Goal: Task Accomplishment & Management: Manage account settings

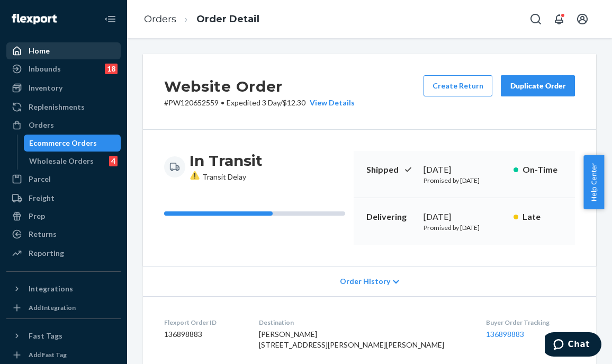
scroll to position [529, 0]
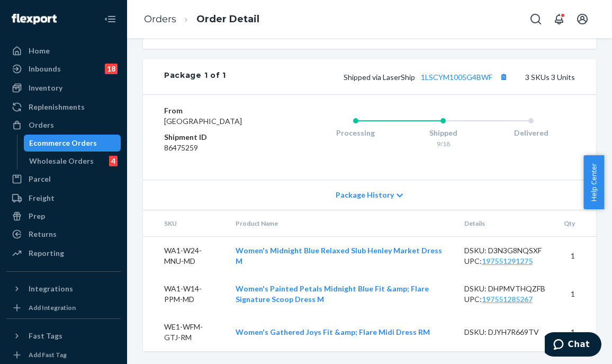
click at [82, 124] on div "Orders" at bounding box center [63, 124] width 112 height 15
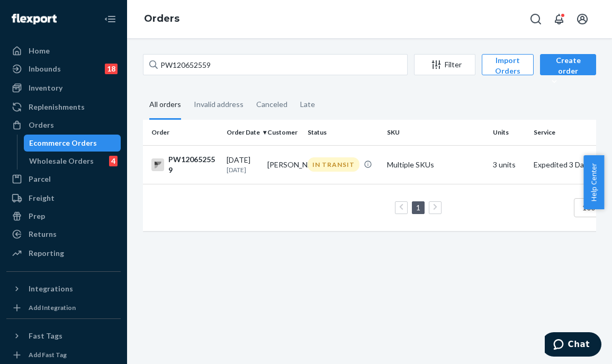
drag, startPoint x: 239, startPoint y: 52, endPoint x: 184, endPoint y: 61, distance: 55.7
click at [159, 56] on div "PW120652559 Filter Import Orders Create order Ecommerce order Removal order All…" at bounding box center [369, 200] width 485 height 325
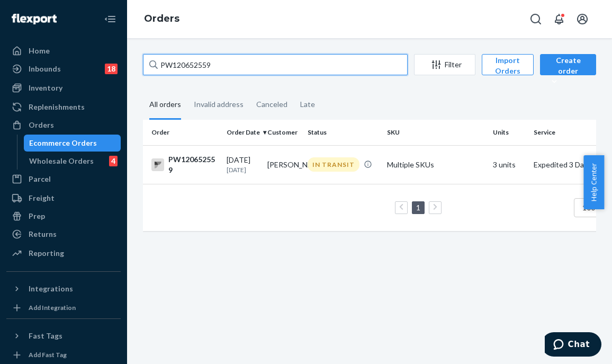
drag, startPoint x: 224, startPoint y: 62, endPoint x: 142, endPoint y: 69, distance: 82.3
click at [130, 67] on div "PW120652559 Filter Import Orders Create order Ecommerce order Removal order All…" at bounding box center [369, 200] width 485 height 325
paste input "PW120657155"
type input "PW120657155"
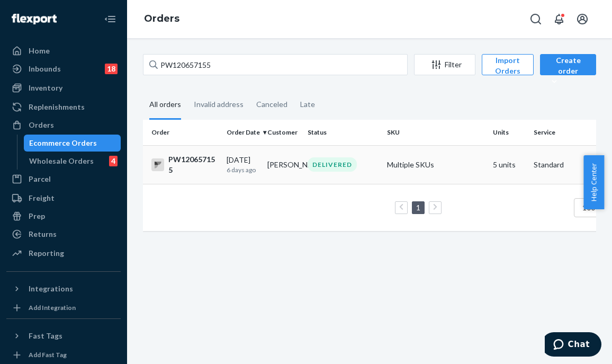
click at [282, 171] on td "[PERSON_NAME]" at bounding box center [283, 164] width 41 height 39
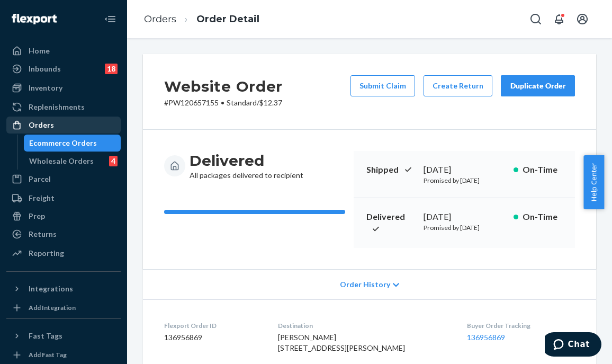
click at [61, 120] on div "Orders" at bounding box center [63, 124] width 112 height 15
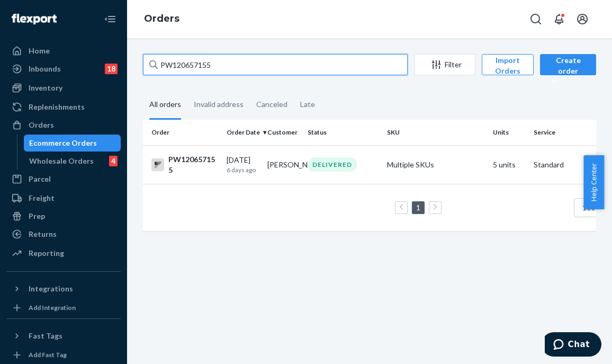
drag, startPoint x: 235, startPoint y: 65, endPoint x: 131, endPoint y: 73, distance: 104.6
click at [131, 72] on div "PW120657155 Filter Import Orders Create order Ecommerce order Removal order All…" at bounding box center [369, 200] width 485 height 325
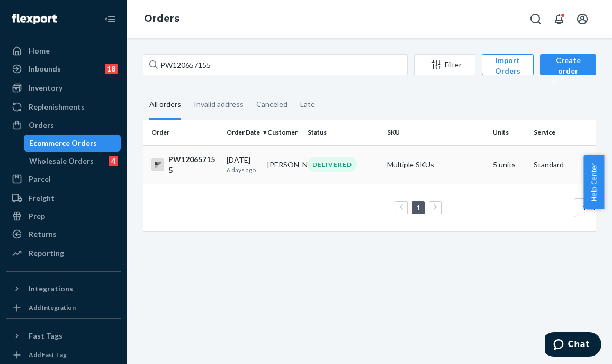
click at [285, 170] on td "[PERSON_NAME]" at bounding box center [283, 164] width 41 height 39
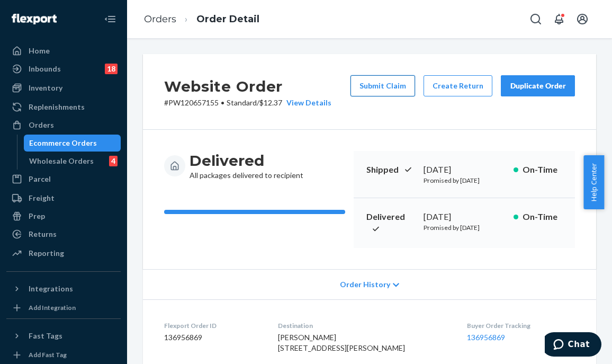
click at [385, 89] on button "Submit Claim" at bounding box center [382, 85] width 65 height 21
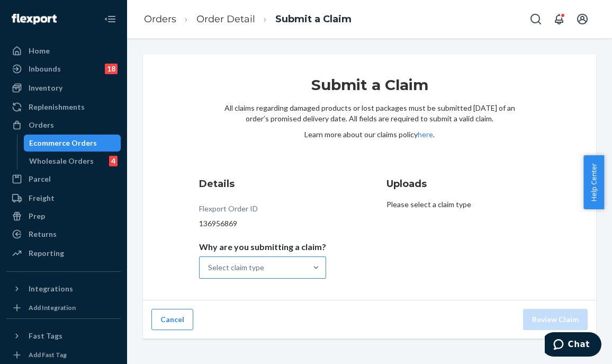
click at [291, 258] on div "Select claim type" at bounding box center [253, 267] width 107 height 21
click at [209, 262] on input "Why are you submitting a claim? Select claim type" at bounding box center [208, 267] width 1 height 11
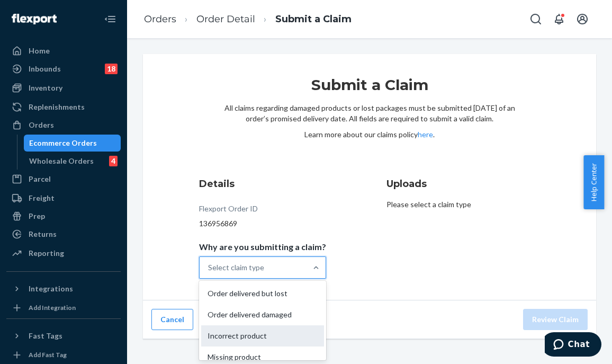
click at [284, 343] on div "Incorrect product" at bounding box center [262, 335] width 123 height 21
click at [209, 273] on input "Why are you submitting a claim? option Incorrect product focused, 3 of 4. 4 res…" at bounding box center [208, 267] width 1 height 11
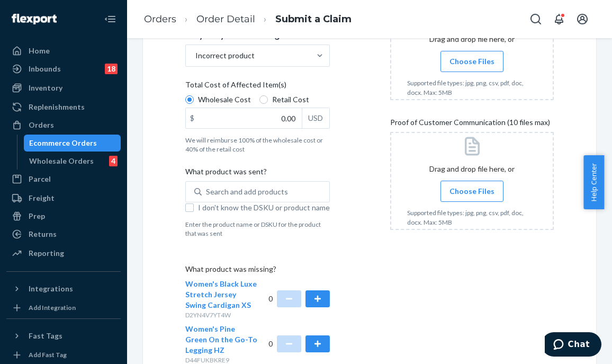
click at [194, 210] on label "I don't know the DSKU or product name" at bounding box center [257, 207] width 144 height 11
click at [194, 210] on input "I don't know the DSKU or product name" at bounding box center [189, 207] width 8 height 8
checkbox input "true"
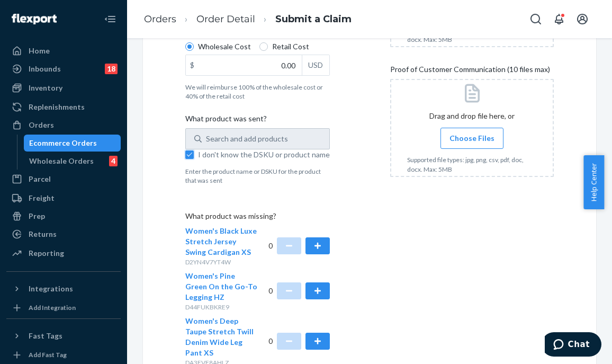
scroll to position [441, 0]
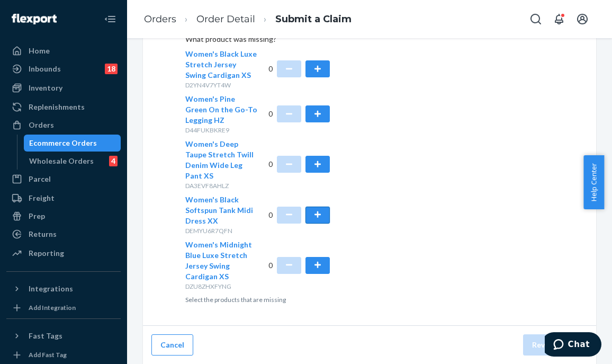
click at [318, 210] on button "button" at bounding box center [317, 214] width 24 height 17
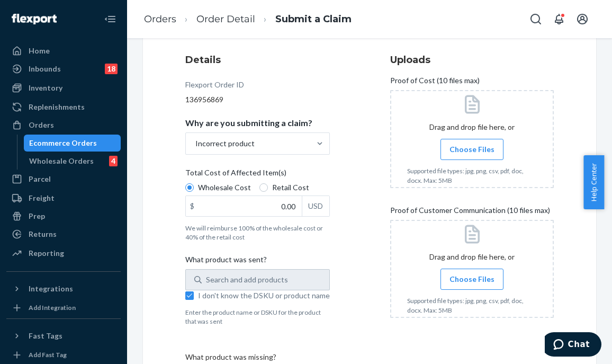
scroll to position [0, 0]
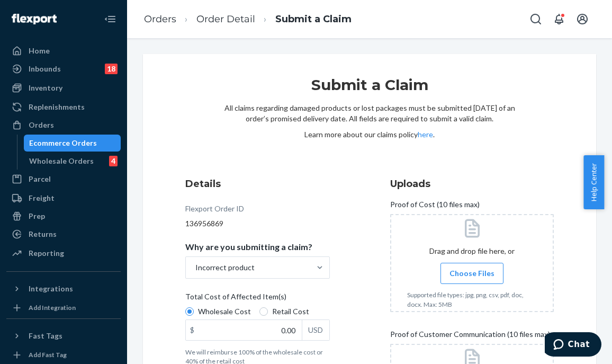
click at [464, 276] on span "Choose Files" at bounding box center [471, 273] width 45 height 11
click at [472, 276] on input "Choose Files" at bounding box center [472, 273] width 1 height 12
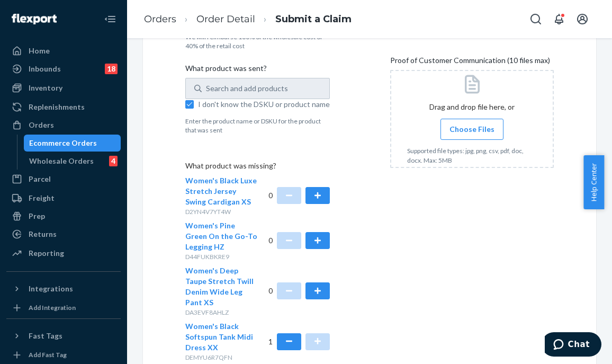
scroll to position [318, 0]
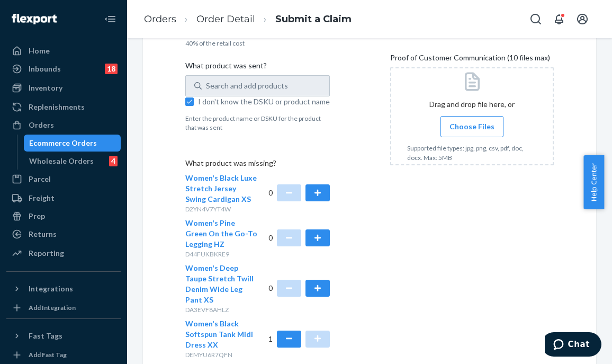
click at [458, 126] on span "Choose Files" at bounding box center [471, 126] width 45 height 11
click at [472, 126] on input "Choose Files" at bounding box center [472, 127] width 1 height 12
click at [546, 244] on div "Submit a Claim All claims regarding damaged products or lost packages must be s…" at bounding box center [369, 92] width 453 height 713
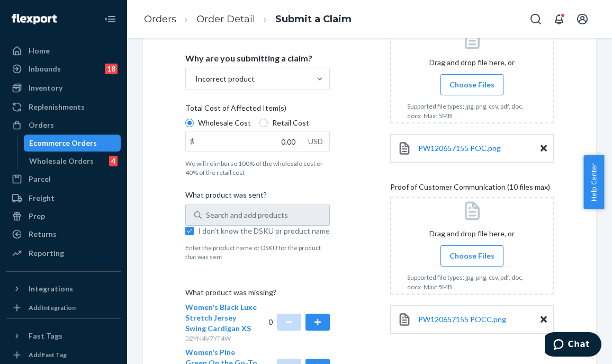
scroll to position [124, 0]
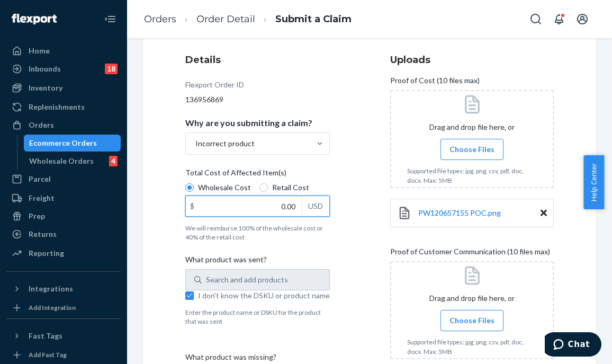
click at [269, 205] on input "0.00" at bounding box center [244, 206] width 116 height 20
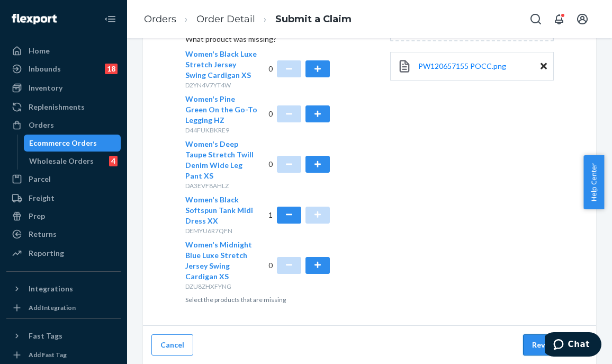
type input "22.00"
click at [525, 351] on button "Review Claim" at bounding box center [555, 344] width 65 height 21
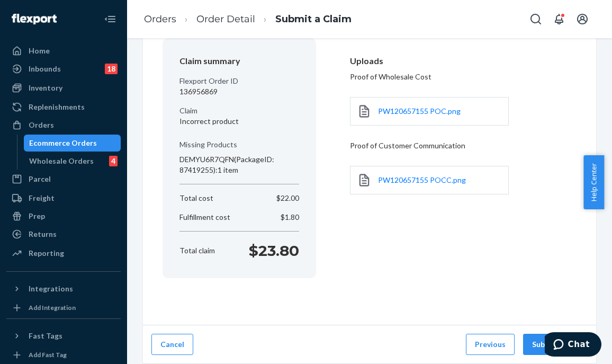
scroll to position [89, 0]
click at [525, 351] on button "Submit Claim" at bounding box center [555, 344] width 65 height 21
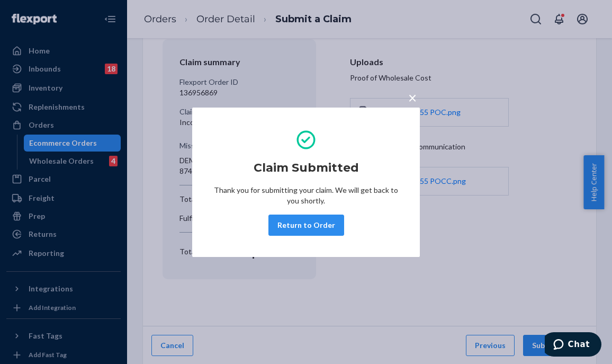
drag, startPoint x: 321, startPoint y: 222, endPoint x: 234, endPoint y: 196, distance: 90.4
click at [321, 222] on button "Return to Order" at bounding box center [306, 224] width 76 height 21
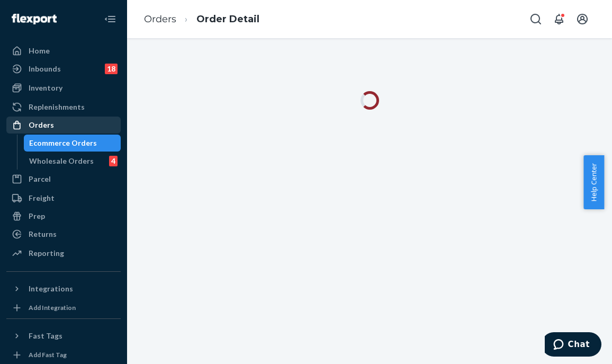
click at [63, 121] on div "Orders" at bounding box center [63, 124] width 112 height 15
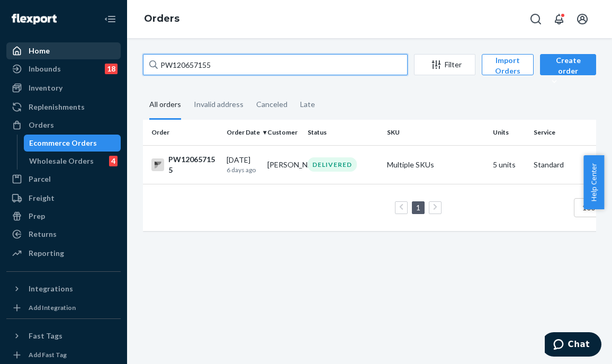
drag, startPoint x: 231, startPoint y: 58, endPoint x: 84, endPoint y: 51, distance: 147.8
click at [76, 49] on div "Home Inbounds 18 Shipping Plans Problems 18 Inventory Products Branded Packagin…" at bounding box center [306, 182] width 612 height 364
paste input "pw120653001"
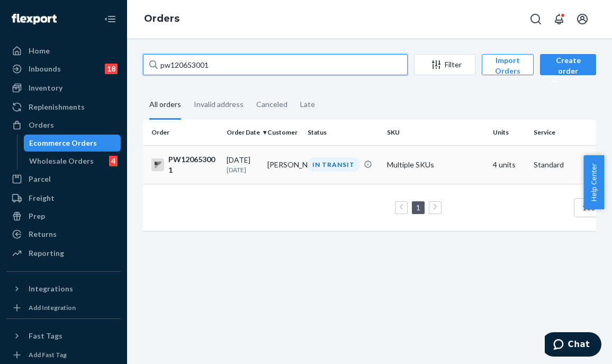
type input "pw120653001"
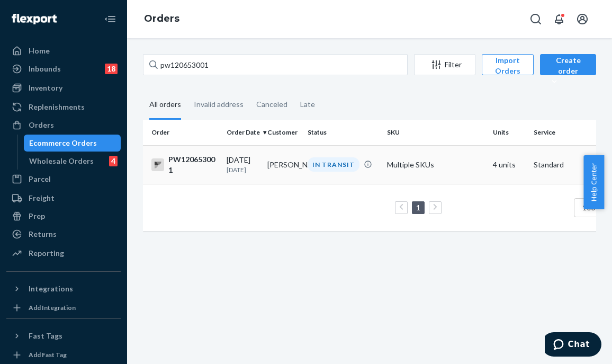
click at [356, 173] on td "IN TRANSIT" at bounding box center [342, 164] width 79 height 39
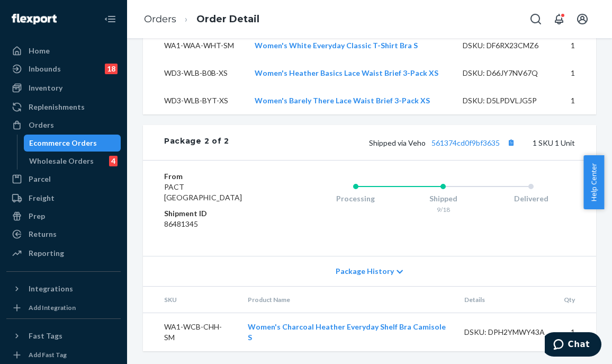
scroll to position [750, 0]
click at [472, 138] on div "Shipped via Veho 561374cd0f9bf3635 1 SKU 1 Unit" at bounding box center [402, 142] width 346 height 14
click at [465, 143] on link "561374cd0f9bf3635" at bounding box center [465, 142] width 68 height 9
click at [80, 123] on div "Orders" at bounding box center [63, 124] width 112 height 15
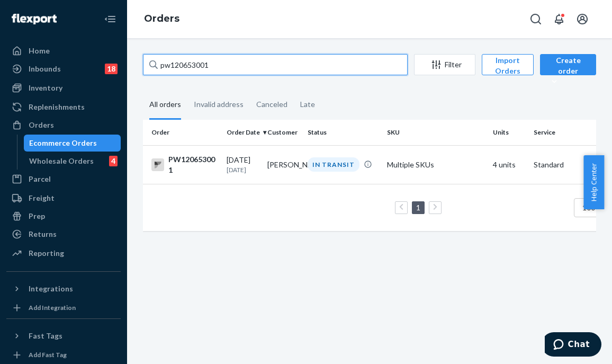
drag, startPoint x: 224, startPoint y: 69, endPoint x: 123, endPoint y: 64, distance: 101.7
click at [123, 64] on div "Home Inbounds 18 Shipping Plans Problems 18 Inventory Products Branded Packagin…" at bounding box center [306, 182] width 612 height 364
paste input "PW120653520"
type input "PW120653520"
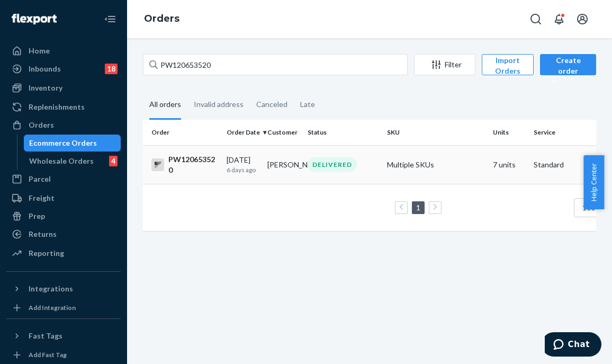
click at [274, 156] on td "[PERSON_NAME]" at bounding box center [283, 164] width 41 height 39
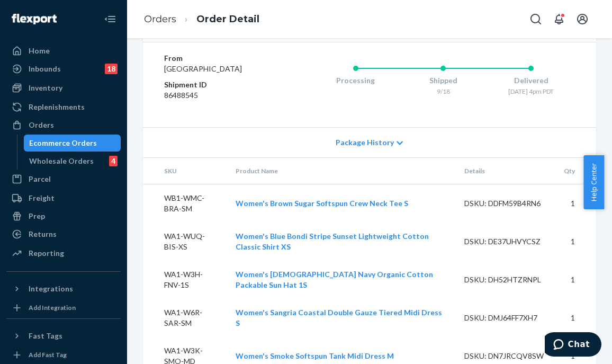
scroll to position [833, 0]
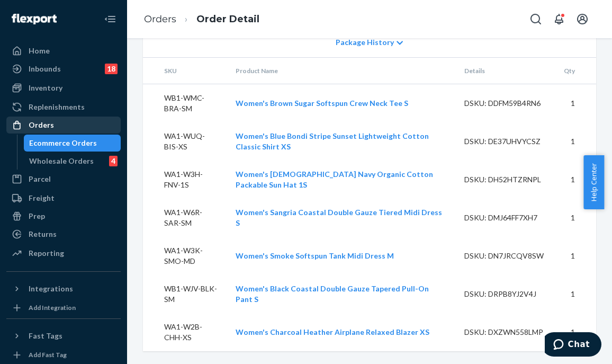
click at [25, 123] on div at bounding box center [20, 125] width 17 height 11
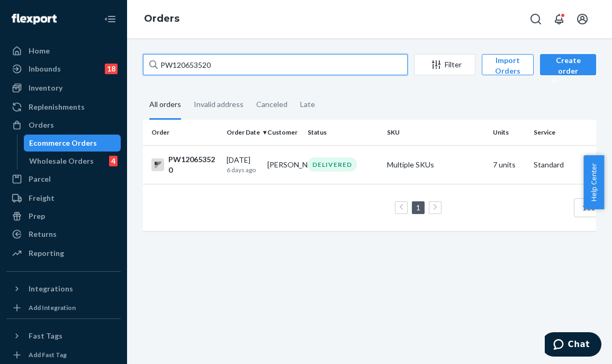
drag, startPoint x: 208, startPoint y: 69, endPoint x: 139, endPoint y: 38, distance: 75.5
click at [131, 59] on div "PW120653520 Filter Import Orders Create order Ecommerce order Removal order All…" at bounding box center [369, 200] width 485 height 325
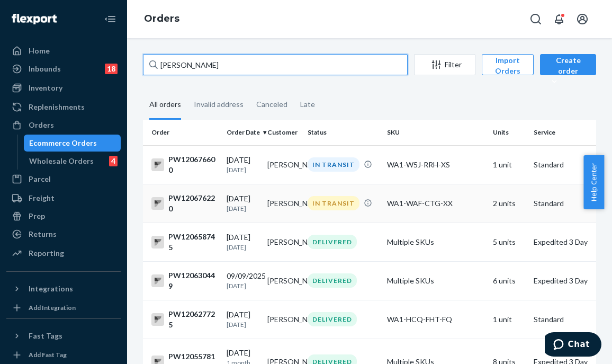
type input "[PERSON_NAME]"
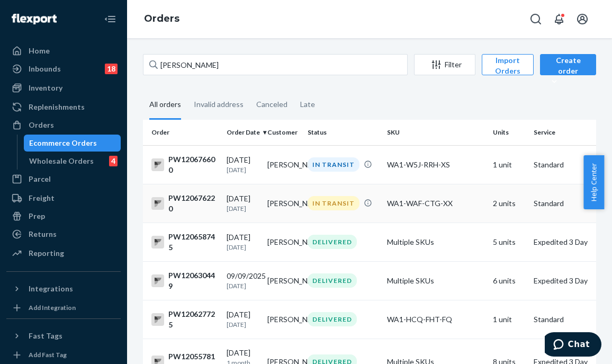
click at [334, 204] on div "IN TRANSIT" at bounding box center [333, 203] width 52 height 14
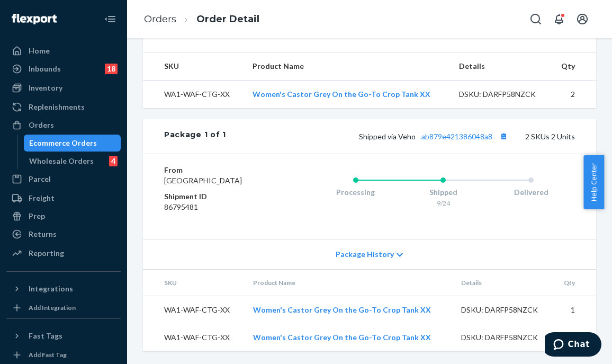
scroll to position [383, 0]
click at [464, 132] on link "ab879e421386048a8" at bounding box center [456, 136] width 71 height 9
click at [83, 124] on div "Orders" at bounding box center [63, 124] width 112 height 15
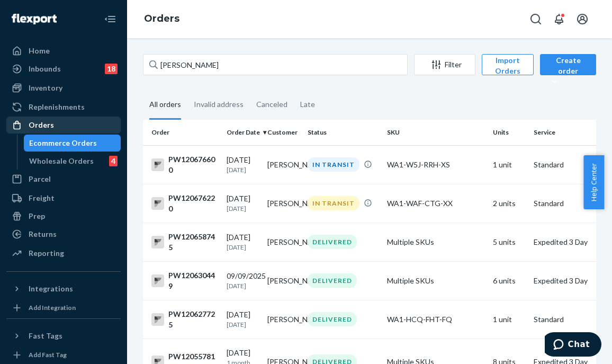
click at [85, 123] on div "Orders" at bounding box center [63, 124] width 112 height 15
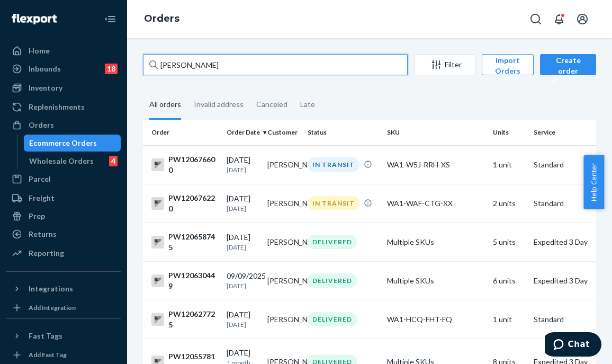
drag, startPoint x: 171, startPoint y: 66, endPoint x: 150, endPoint y: 67, distance: 20.7
click at [150, 67] on div "[PERSON_NAME]" at bounding box center [275, 64] width 265 height 21
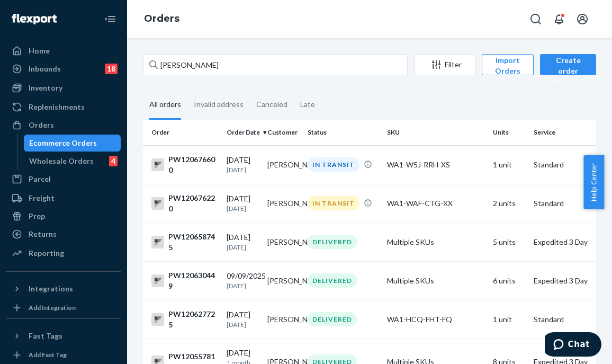
drag, startPoint x: 212, startPoint y: 57, endPoint x: 397, endPoint y: 115, distance: 194.1
click at [400, 116] on fieldset "All orders Invalid address Canceled Late" at bounding box center [369, 104] width 453 height 29
click at [351, 174] on td "IN TRANSIT" at bounding box center [342, 164] width 79 height 39
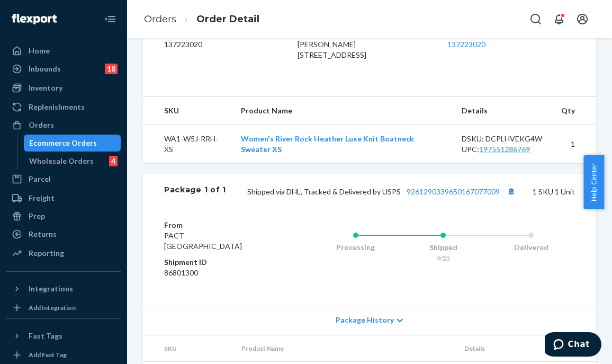
scroll to position [376, 0]
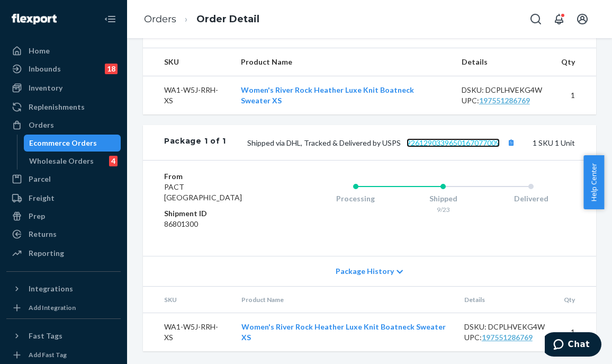
click at [450, 144] on link "9261290339650167077009" at bounding box center [452, 142] width 93 height 9
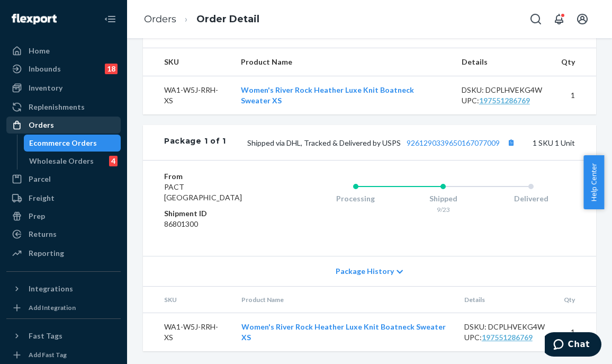
click at [62, 119] on div "Orders" at bounding box center [63, 124] width 112 height 15
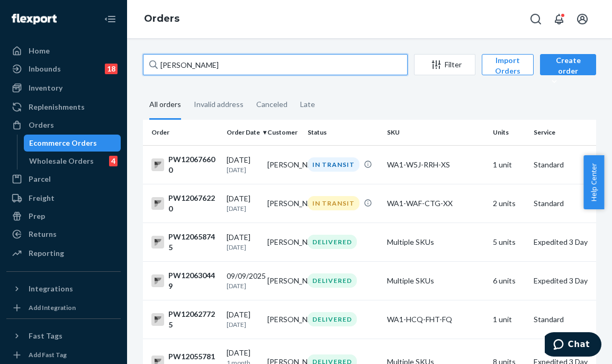
drag, startPoint x: 220, startPoint y: 67, endPoint x: 128, endPoint y: 70, distance: 92.7
click at [128, 70] on div "[PERSON_NAME] Filter Import Orders Create order Ecommerce order Removal order A…" at bounding box center [369, 200] width 485 height 325
paste input "PW120654393"
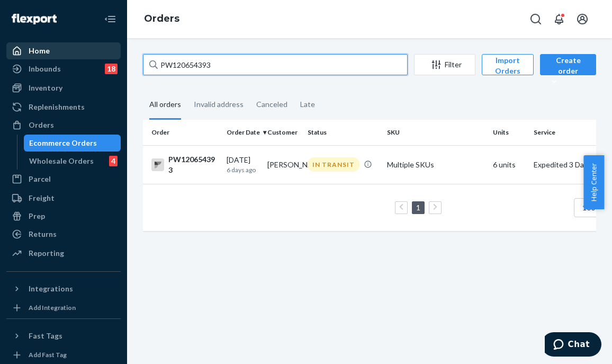
type input "PW120654393"
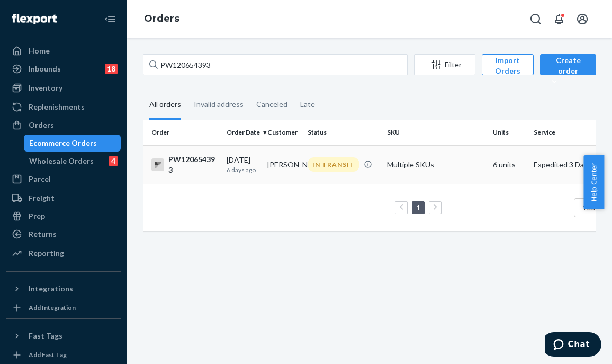
click at [277, 173] on td "[PERSON_NAME]" at bounding box center [283, 164] width 41 height 39
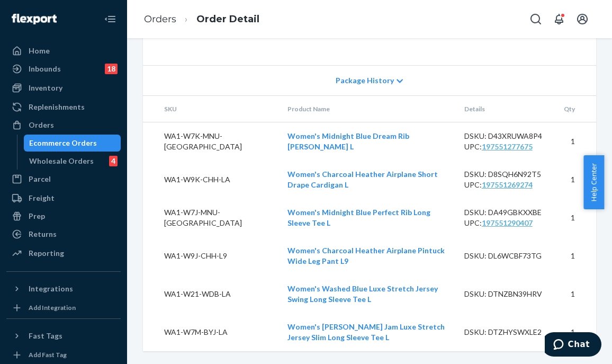
scroll to position [546, 0]
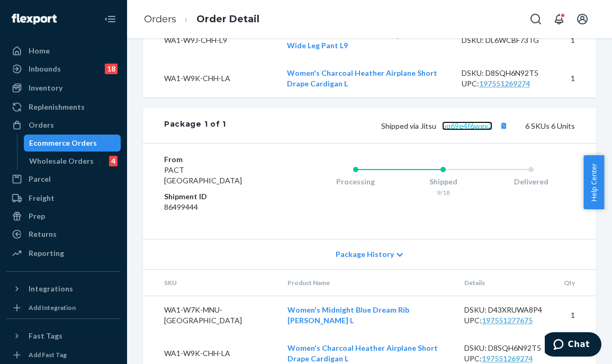
click at [451, 130] on link "uq69e4f6wgx2" at bounding box center [467, 125] width 50 height 9
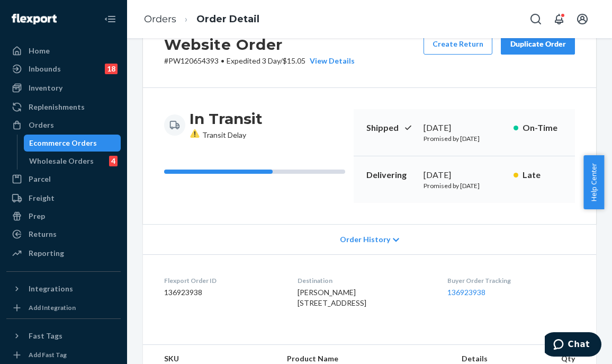
scroll to position [0, 0]
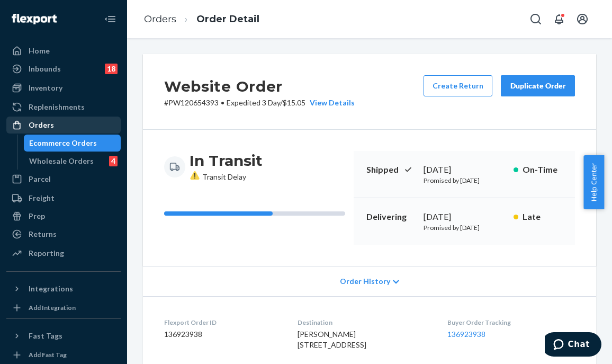
click at [41, 129] on div "Orders" at bounding box center [41, 125] width 25 height 11
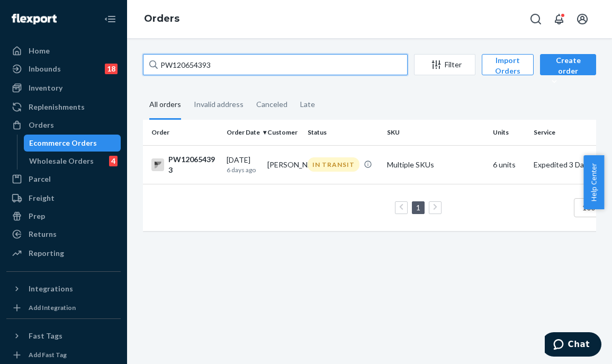
drag, startPoint x: 249, startPoint y: 60, endPoint x: 137, endPoint y: 63, distance: 112.2
click at [137, 63] on div "PW120654393 Filter Import Orders Create order Ecommerce order Removal order All…" at bounding box center [369, 147] width 469 height 187
paste input "05881"
type input "PW120605881"
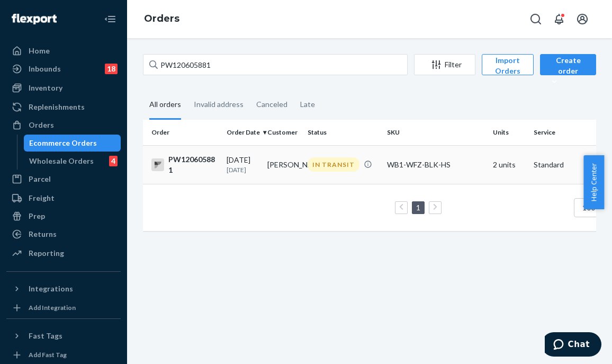
click at [289, 169] on td "[PERSON_NAME]" at bounding box center [283, 164] width 41 height 39
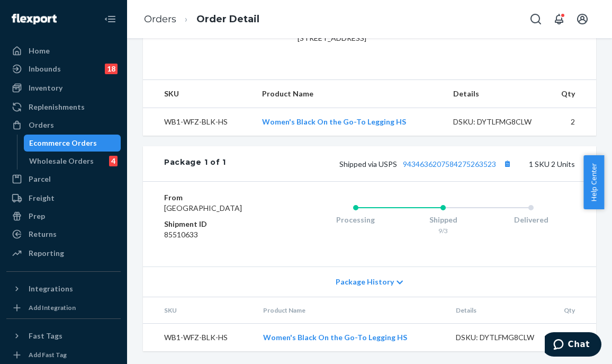
scroll to position [373, 0]
click at [53, 107] on div "Replenishments" at bounding box center [57, 107] width 56 height 11
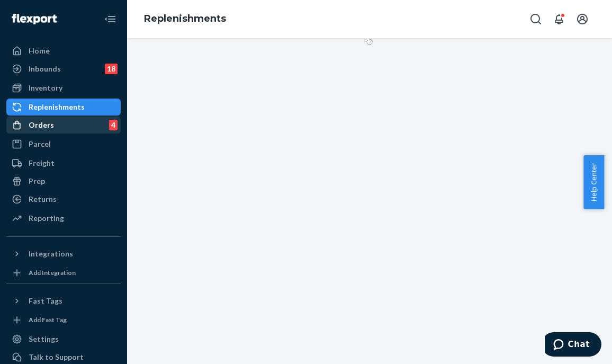
click at [53, 124] on div "Orders 4" at bounding box center [63, 124] width 112 height 15
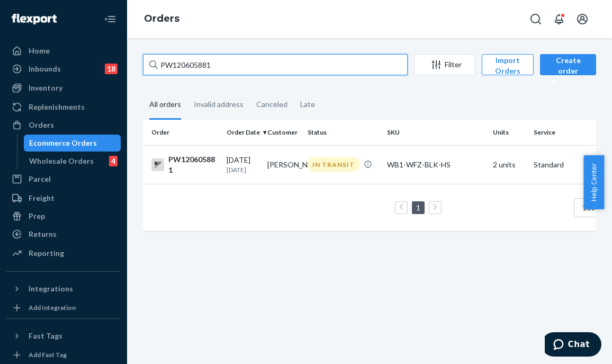
drag, startPoint x: 237, startPoint y: 56, endPoint x: 126, endPoint y: 55, distance: 110.6
click at [126, 55] on div "Home Inbounds 18 Shipping Plans Problems 18 Inventory Products Branded Packagin…" at bounding box center [306, 182] width 612 height 364
paste input "AprilM Tahbo"
type input "AprilM Tahbo"
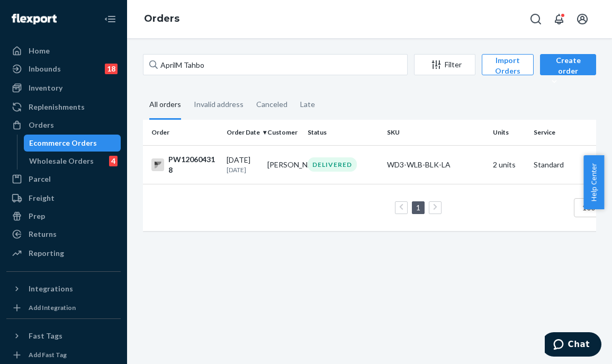
click at [309, 179] on td "DELIVERED" at bounding box center [342, 164] width 79 height 39
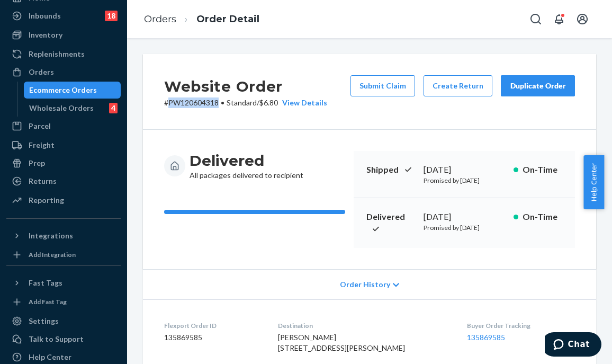
drag, startPoint x: 218, startPoint y: 101, endPoint x: 168, endPoint y: 105, distance: 49.9
click at [168, 105] on p "# PW120604318 • Standard / $6.80 View Details" at bounding box center [245, 102] width 163 height 11
copy p "PW120604318"
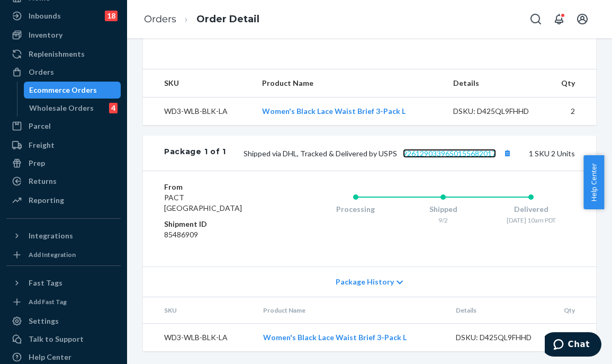
click at [453, 153] on link "9261290339650155682017" at bounding box center [449, 153] width 93 height 9
click at [339, 132] on div "Website Order # PW120604318 • Standard / $6.80 View Details Submit Claim Create…" at bounding box center [369, 42] width 453 height 617
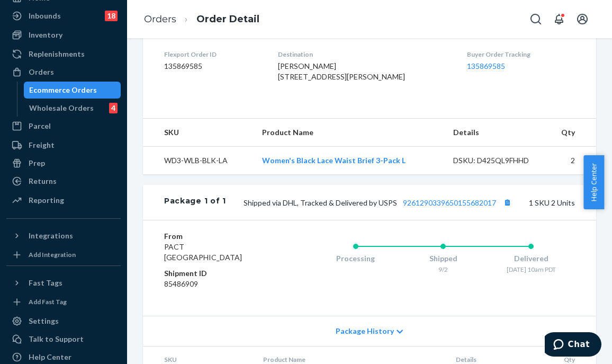
scroll to position [143, 0]
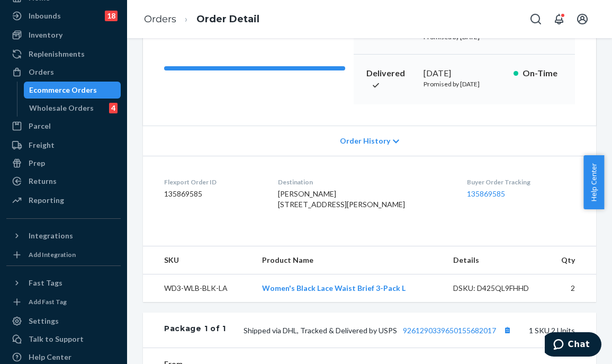
click at [128, 174] on div "Website Order # PW120604318 • Standard / $6.80 View Details Submit Claim Create…" at bounding box center [369, 200] width 485 height 325
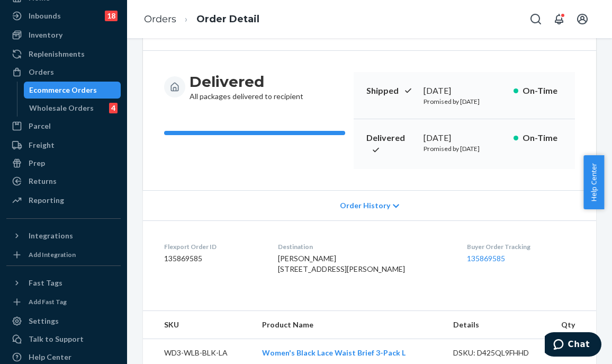
scroll to position [0, 0]
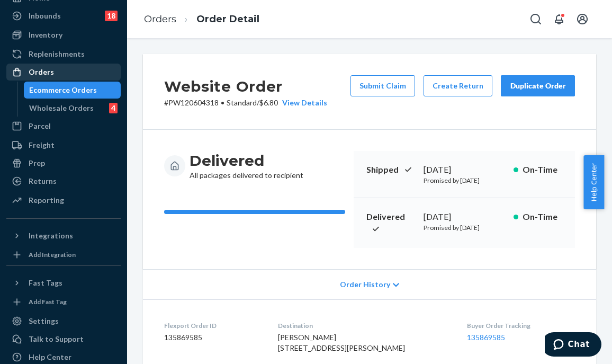
click at [69, 74] on div "Orders" at bounding box center [63, 72] width 112 height 15
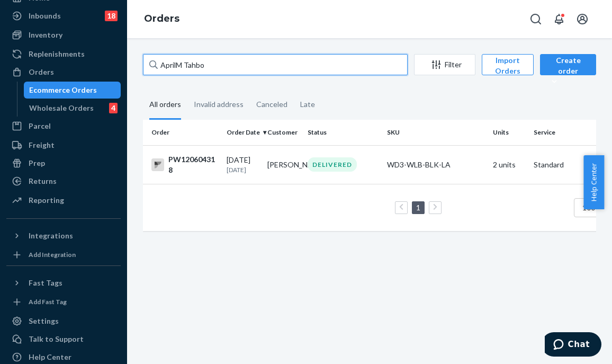
drag, startPoint x: 251, startPoint y: 61, endPoint x: 155, endPoint y: 61, distance: 96.8
click at [159, 61] on input "AprilM Tahbo" at bounding box center [275, 64] width 265 height 21
click at [227, 60] on input "AprilM Tahbo" at bounding box center [275, 64] width 265 height 21
click at [185, 64] on input "AprilM Tahbo" at bounding box center [275, 64] width 265 height 21
click at [180, 66] on input "AprilM Tahbo" at bounding box center [275, 64] width 265 height 21
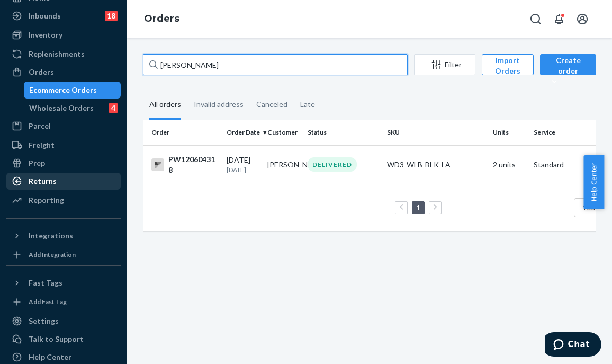
type input "[PERSON_NAME]"
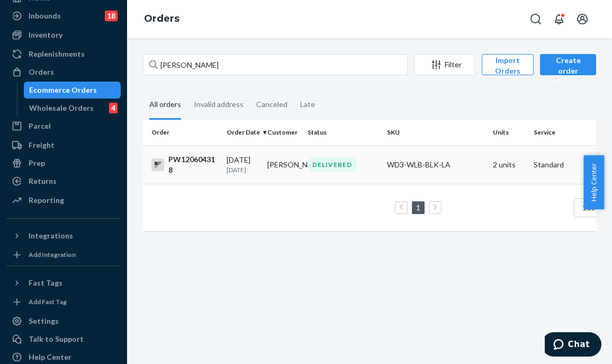
click at [282, 166] on td "[PERSON_NAME]" at bounding box center [283, 164] width 41 height 39
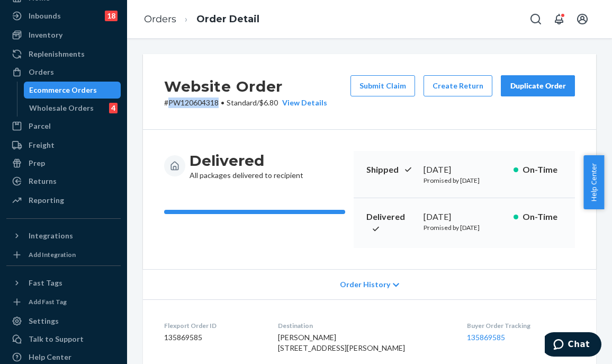
drag, startPoint x: 219, startPoint y: 103, endPoint x: 169, endPoint y: 102, distance: 49.2
click at [169, 102] on p "# PW120604318 • Standard / $6.80 View Details" at bounding box center [245, 102] width 163 height 11
copy p "PW120604318"
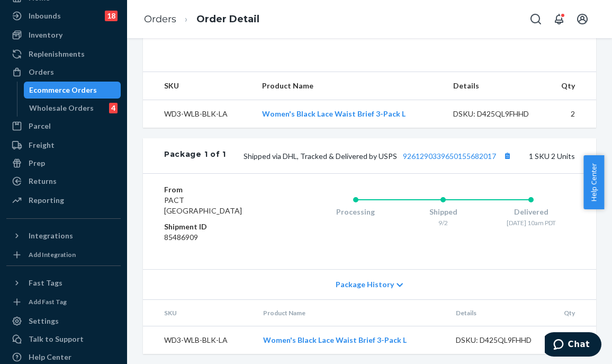
scroll to position [212, 0]
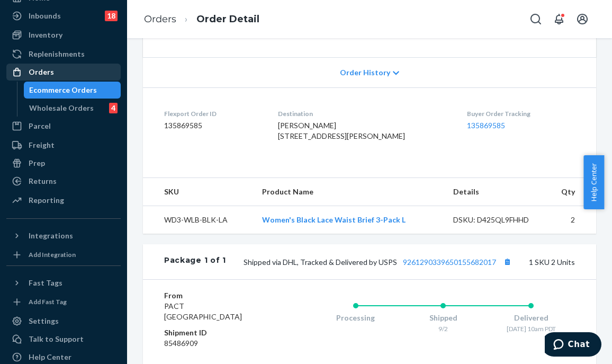
click at [40, 76] on div "Orders" at bounding box center [41, 72] width 25 height 11
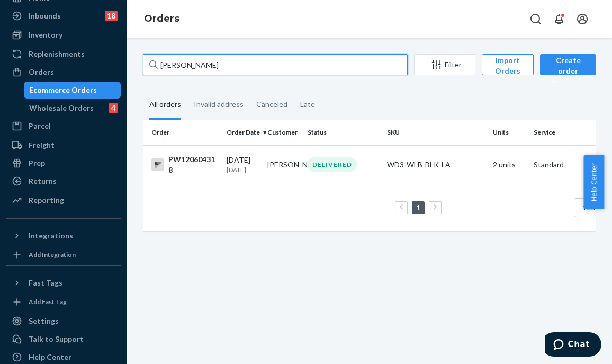
drag, startPoint x: 188, startPoint y: 65, endPoint x: 128, endPoint y: 66, distance: 59.8
click at [128, 66] on div "[PERSON_NAME] Filter Import Orders Create order Ecommerce order Removal order A…" at bounding box center [369, 200] width 485 height 325
paste input "PW120673717"
type input "PW120673717"
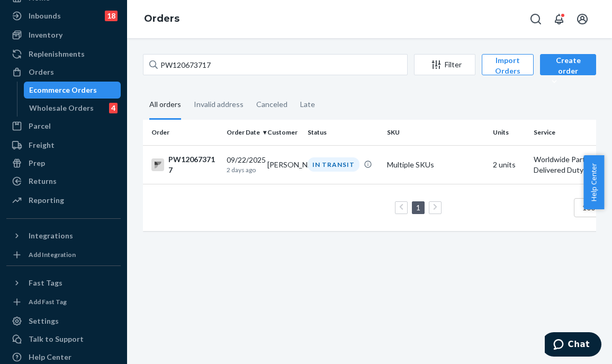
click at [233, 143] on th "Order Date" at bounding box center [242, 132] width 41 height 25
click at [310, 194] on td "1 100 results per page" at bounding box center [407, 207] width 529 height 47
click at [306, 171] on div "IN TRANSIT" at bounding box center [342, 164] width 75 height 14
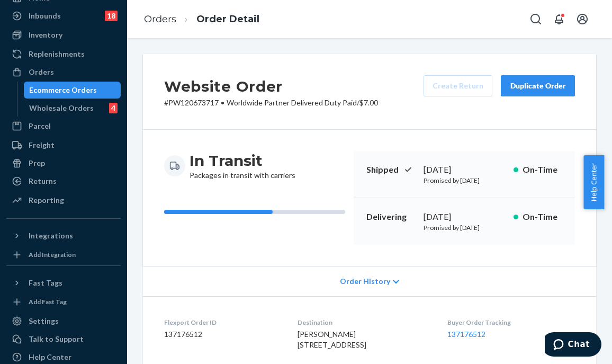
scroll to position [370, 0]
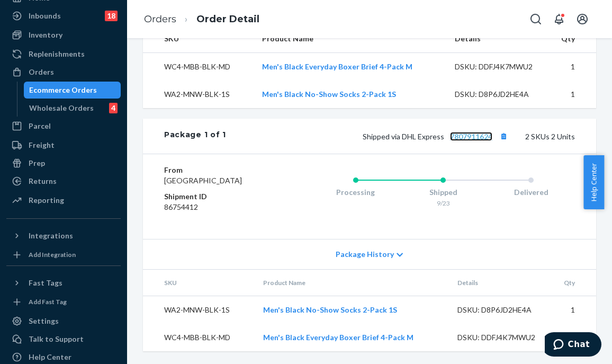
click at [468, 141] on span "7807911624" at bounding box center [471, 136] width 42 height 9
click at [62, 66] on div "Orders" at bounding box center [63, 72] width 112 height 15
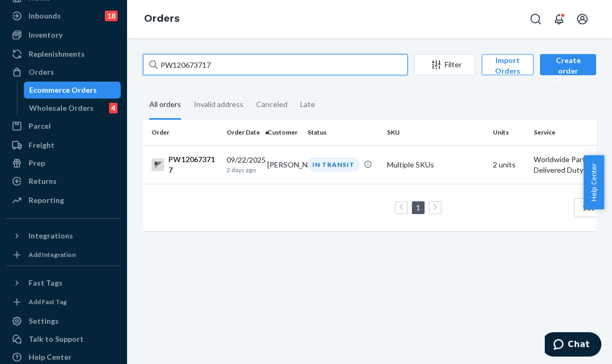
drag, startPoint x: 216, startPoint y: 63, endPoint x: 139, endPoint y: 62, distance: 77.3
click at [139, 62] on div "PW120673717 Filter Import Orders Create order Ecommerce order Removal order All…" at bounding box center [369, 147] width 469 height 187
paste input "35425"
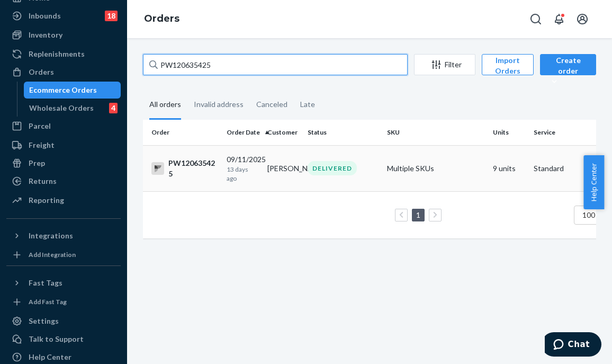
type input "PW120635425"
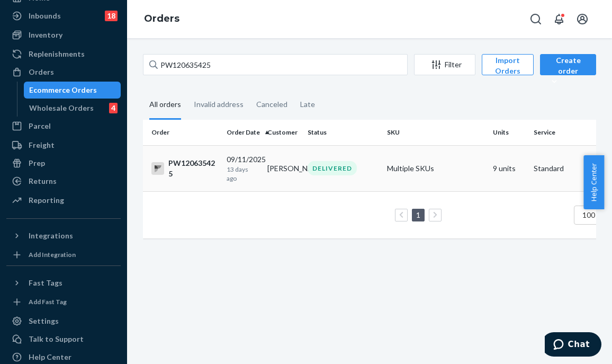
click at [269, 167] on td "[PERSON_NAME]" at bounding box center [283, 168] width 41 height 46
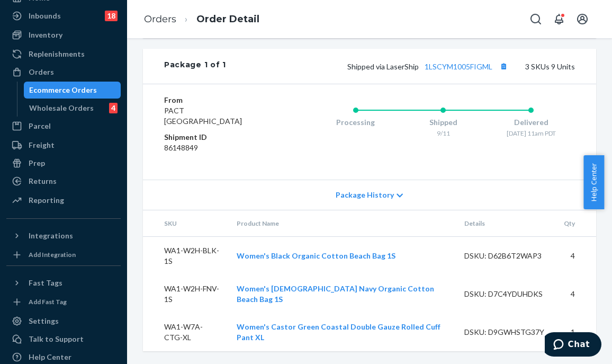
scroll to position [476, 0]
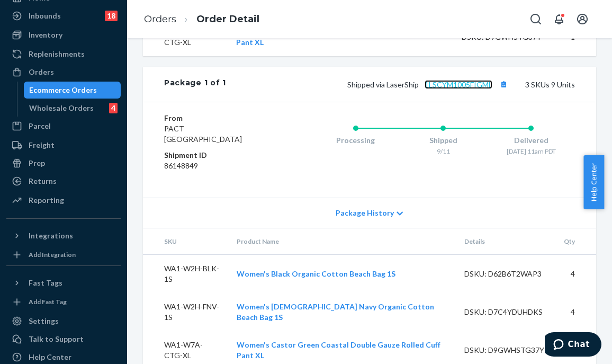
click at [449, 89] on link "1LSCYM1005FIGML" at bounding box center [458, 84] width 68 height 9
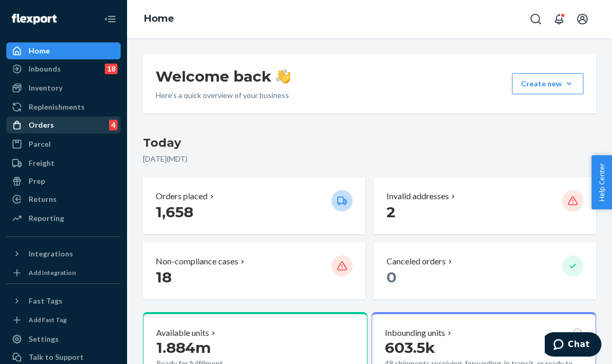
click at [61, 124] on div "Orders 4" at bounding box center [63, 124] width 112 height 15
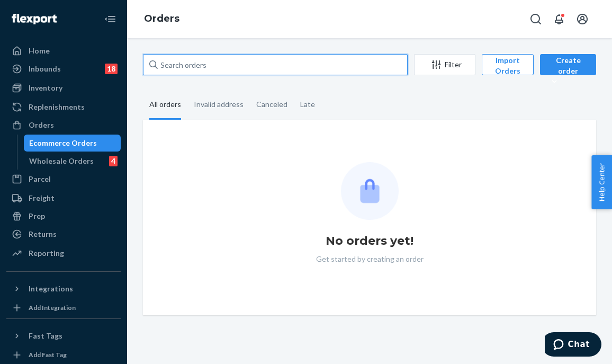
click at [227, 62] on input "text" at bounding box center [275, 64] width 265 height 21
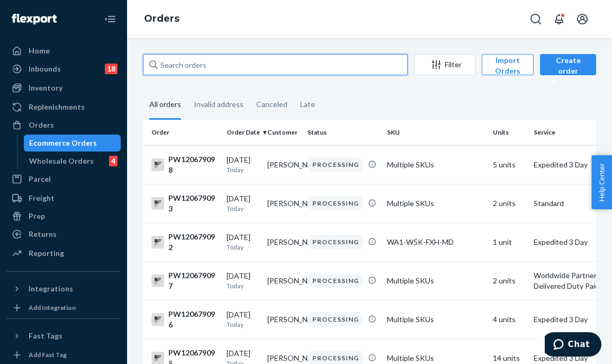
click at [227, 62] on input "text" at bounding box center [275, 64] width 265 height 21
click at [269, 66] on input "text" at bounding box center [275, 64] width 265 height 21
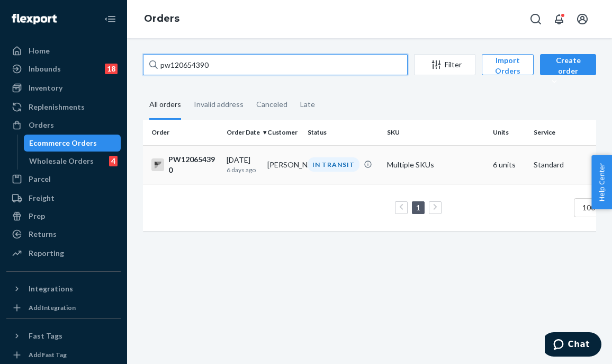
type input "pw120654390"
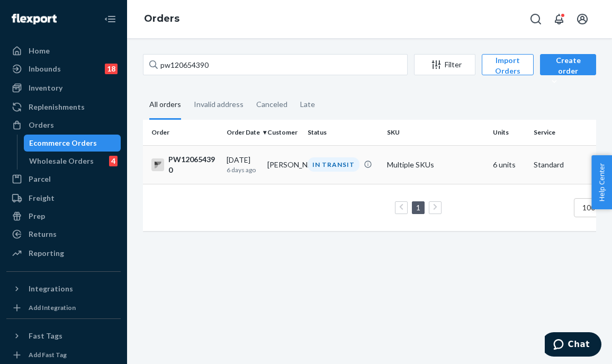
click at [321, 166] on div "IN TRANSIT" at bounding box center [333, 164] width 52 height 14
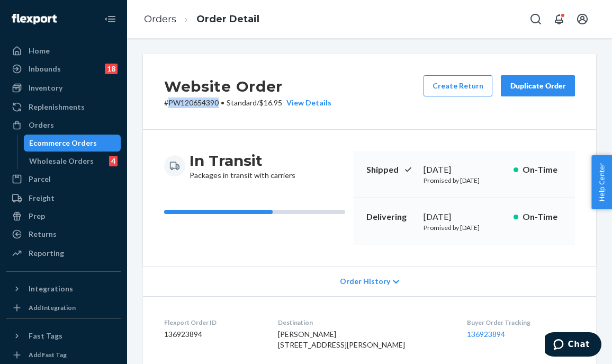
drag, startPoint x: 217, startPoint y: 101, endPoint x: 169, endPoint y: 102, distance: 48.7
click at [169, 102] on p "# PW120654390 • Standard / $16.95 View Details" at bounding box center [247, 102] width 167 height 11
copy p "PW120654390"
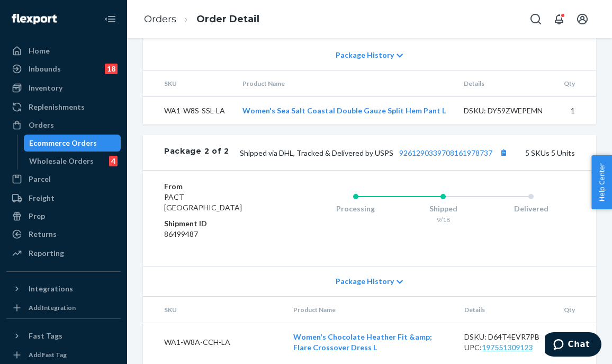
scroll to position [648, 0]
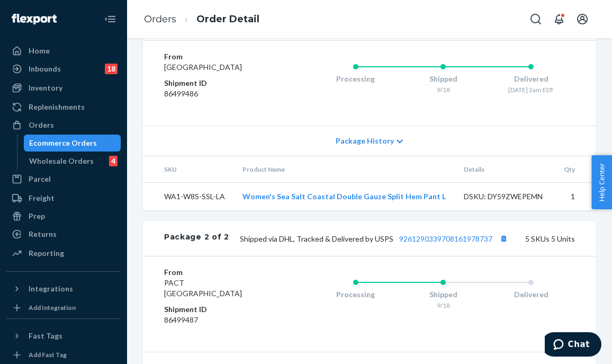
click at [375, 239] on div "Website Order # PW120654390 • Standard / $16.95 View Details Create Return Dupl…" at bounding box center [369, 2] width 453 height 1193
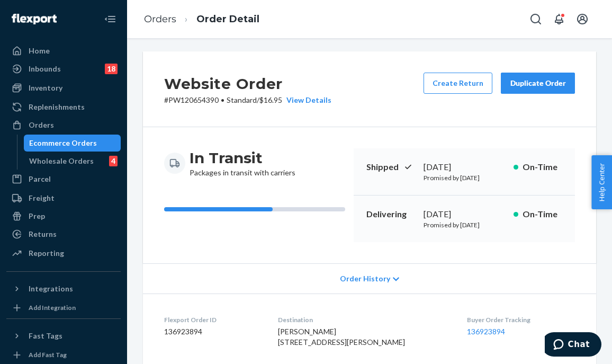
scroll to position [0, 0]
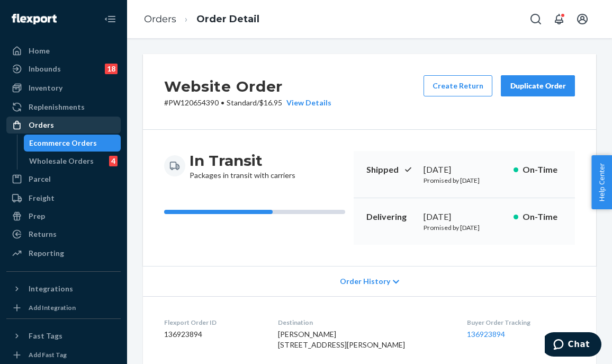
click at [93, 123] on div "Orders" at bounding box center [63, 124] width 112 height 15
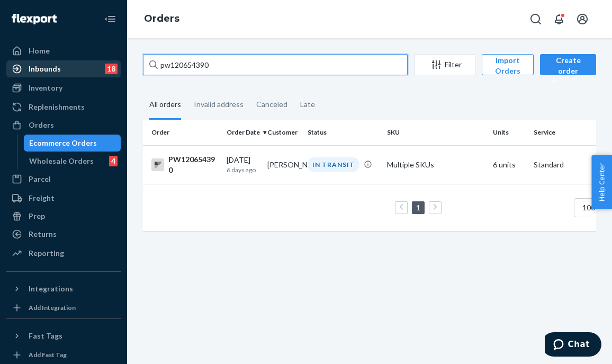
drag, startPoint x: 220, startPoint y: 61, endPoint x: 111, endPoint y: 67, distance: 109.2
click at [111, 67] on div "Home Inbounds 18 Shipping Plans Problems 18 Inventory Products Branded Packagin…" at bounding box center [306, 182] width 612 height 364
paste input "PW120667312"
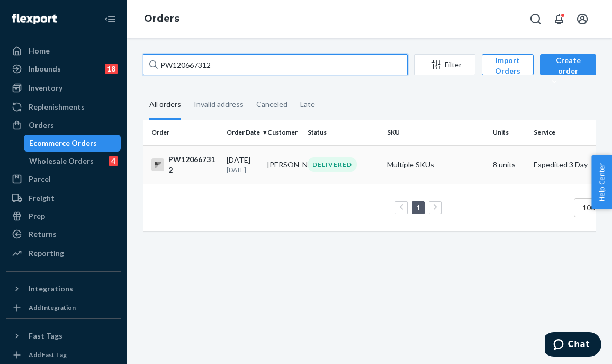
type input "PW120667312"
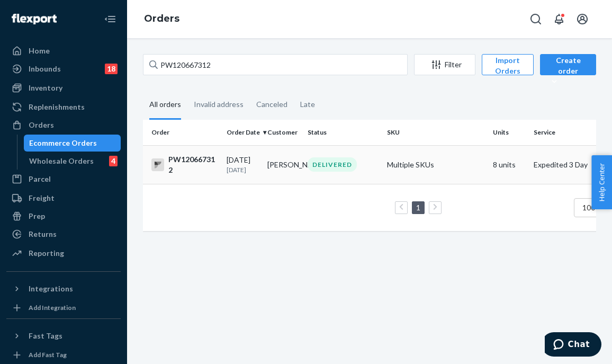
click at [332, 173] on td "DELIVERED" at bounding box center [342, 164] width 79 height 39
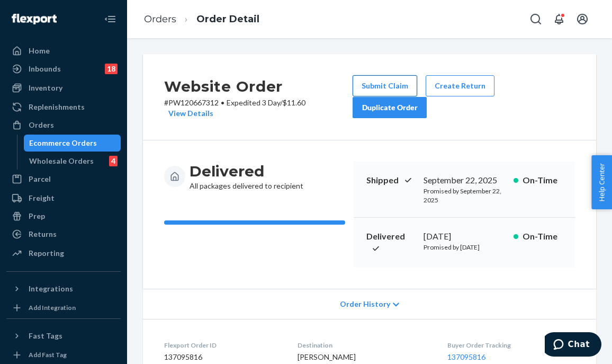
click at [374, 81] on button "Submit Claim" at bounding box center [384, 85] width 65 height 21
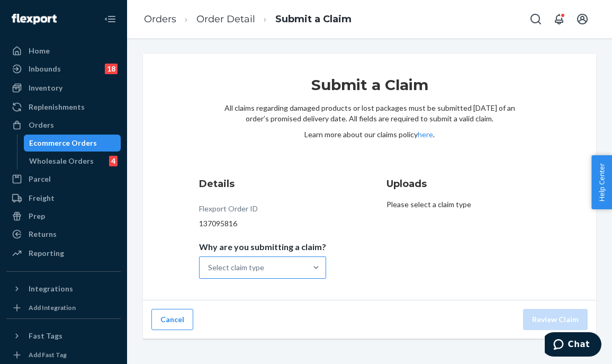
click at [279, 275] on div "Select claim type" at bounding box center [253, 267] width 107 height 21
click at [209, 273] on input "Why are you submitting a claim? Select claim type" at bounding box center [208, 267] width 1 height 11
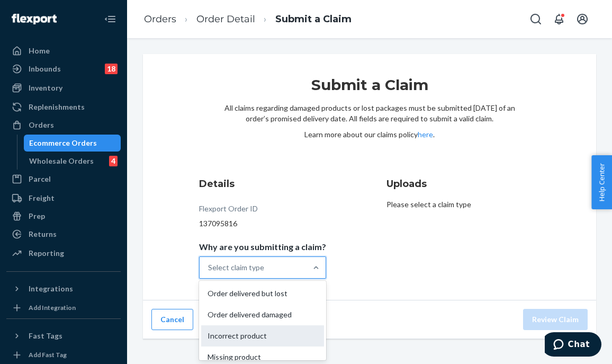
scroll to position [10, 0]
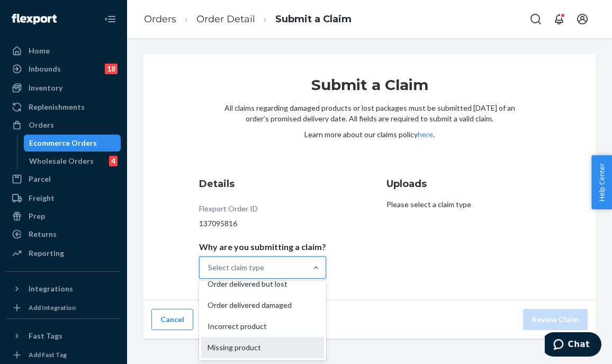
click at [284, 344] on div "Missing product" at bounding box center [262, 347] width 123 height 21
click at [209, 273] on input "Why are you submitting a claim? option Missing product focused, 0 of 4. 4 resul…" at bounding box center [208, 267] width 1 height 11
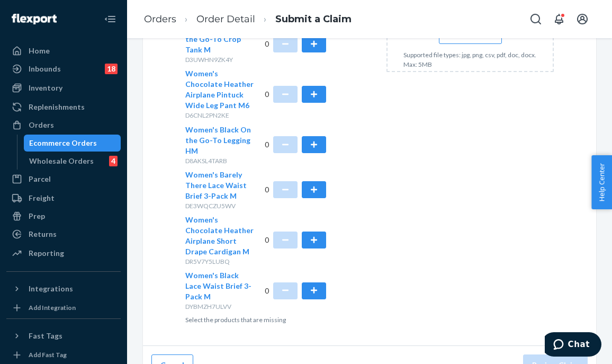
scroll to position [370, 0]
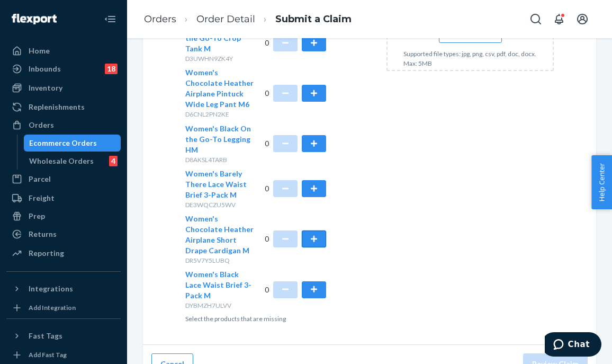
click at [316, 242] on button "button" at bounding box center [314, 238] width 24 height 17
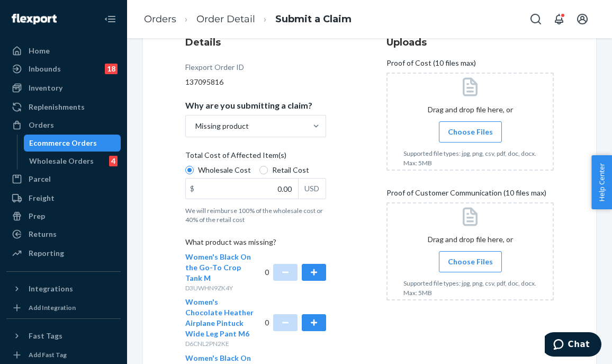
scroll to position [53, 0]
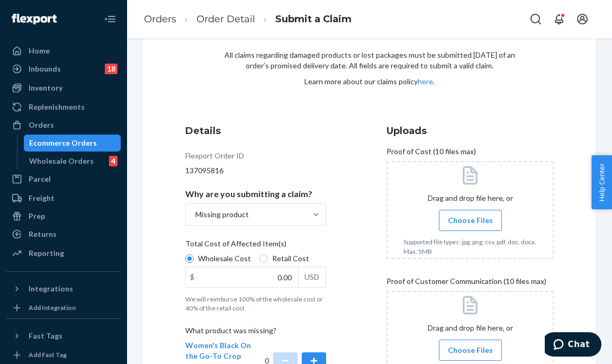
click at [460, 211] on label "Choose Files" at bounding box center [470, 220] width 63 height 21
click at [470, 214] on input "Choose Files" at bounding box center [470, 220] width 1 height 12
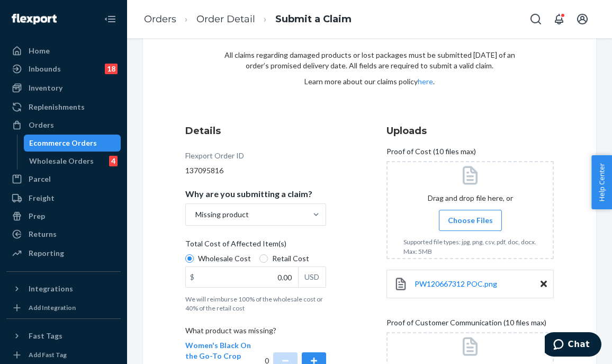
drag, startPoint x: 316, startPoint y: 146, endPoint x: 292, endPoint y: 144, distance: 24.4
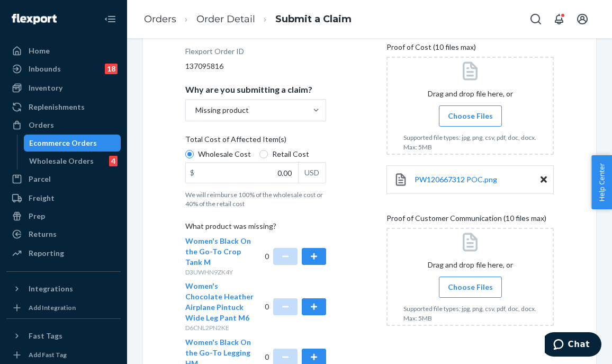
scroll to position [318, 0]
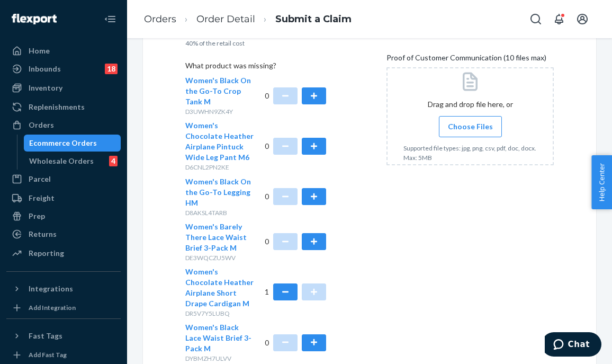
click at [470, 124] on input "Choose Files" at bounding box center [470, 127] width 1 height 12
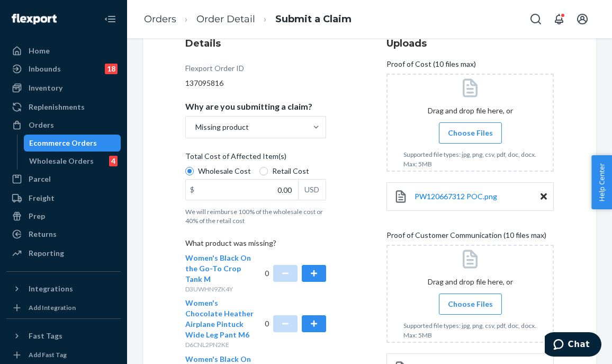
scroll to position [53, 0]
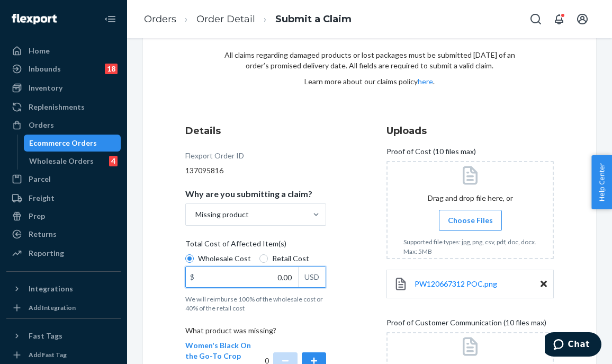
click at [270, 276] on input "0.00" at bounding box center [242, 277] width 112 height 20
type input "86.00"
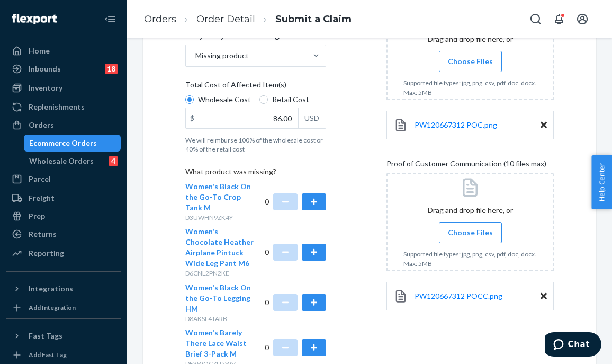
scroll to position [318, 0]
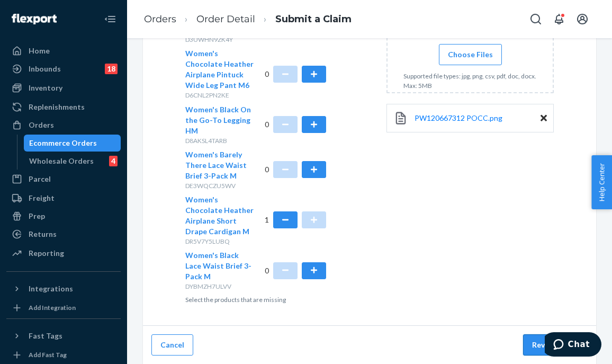
click at [532, 345] on button "Review Claim" at bounding box center [555, 344] width 65 height 21
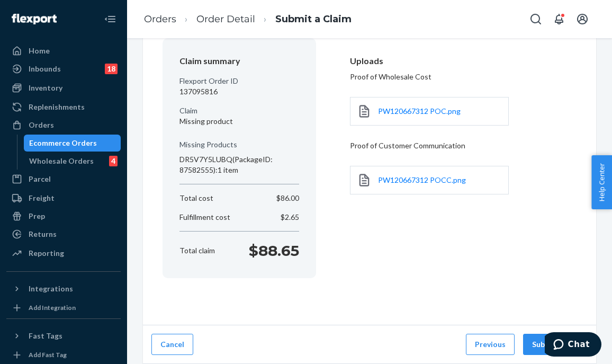
scroll to position [89, 0]
click at [534, 340] on button "Submit Claim" at bounding box center [555, 344] width 65 height 21
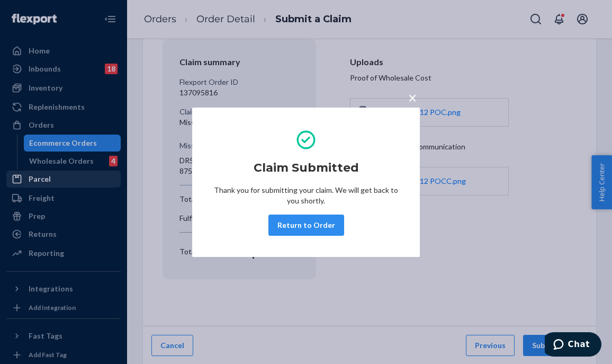
drag, startPoint x: 318, startPoint y: 225, endPoint x: 28, endPoint y: 173, distance: 294.6
click at [318, 225] on button "Return to Order" at bounding box center [306, 224] width 76 height 21
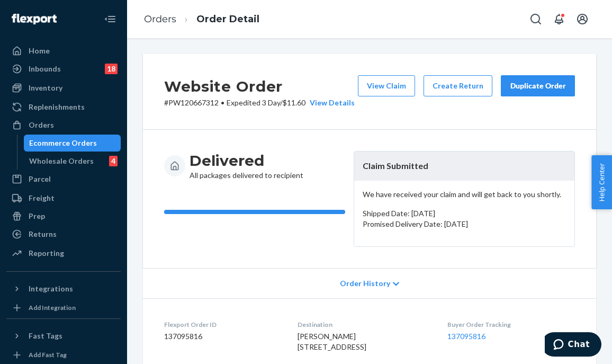
drag, startPoint x: 341, startPoint y: 137, endPoint x: 323, endPoint y: 120, distance: 25.5
click at [341, 130] on div "Website Order # PW120667312 • Expedited 3 Day / $11.60 View Details View Claim …" at bounding box center [369, 92] width 453 height 76
click at [74, 126] on div "Orders" at bounding box center [63, 124] width 112 height 15
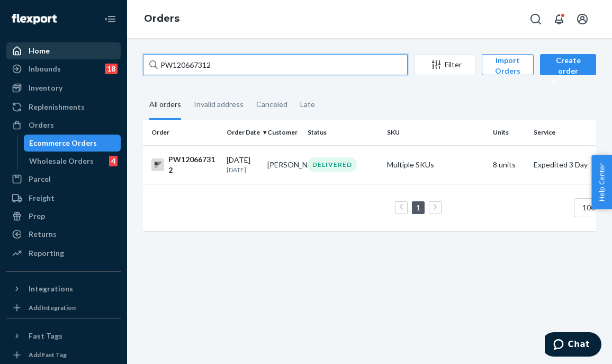
drag, startPoint x: 223, startPoint y: 68, endPoint x: 34, endPoint y: 52, distance: 189.6
click at [34, 52] on div "Home Inbounds 18 Shipping Plans Problems 18 Inventory Products Branded Packagin…" at bounding box center [306, 182] width 612 height 364
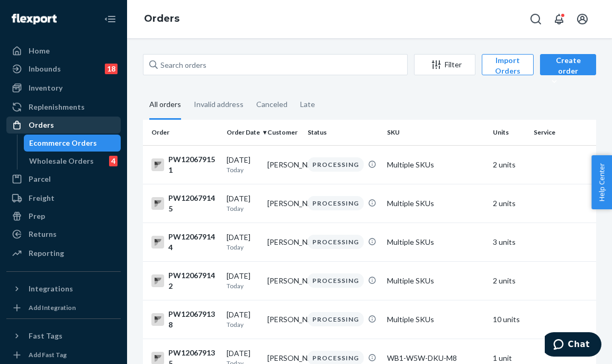
drag, startPoint x: 71, startPoint y: 122, endPoint x: 103, endPoint y: 120, distance: 31.3
click at [71, 122] on div "Orders" at bounding box center [63, 124] width 112 height 15
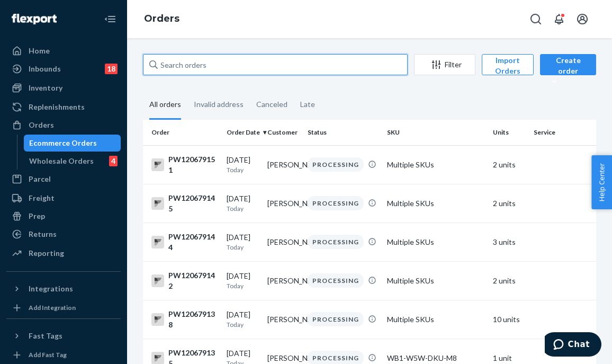
click at [225, 63] on input "text" at bounding box center [275, 64] width 265 height 21
paste input "PW120646765"
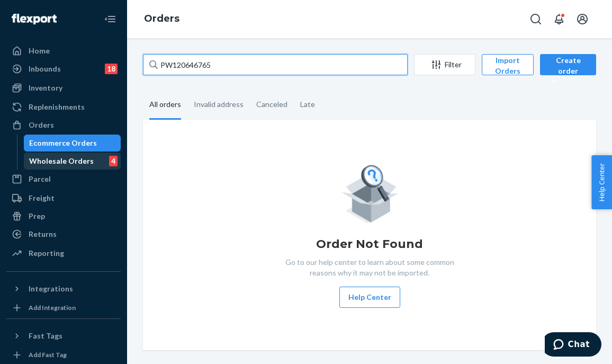
type input "PW120646765"
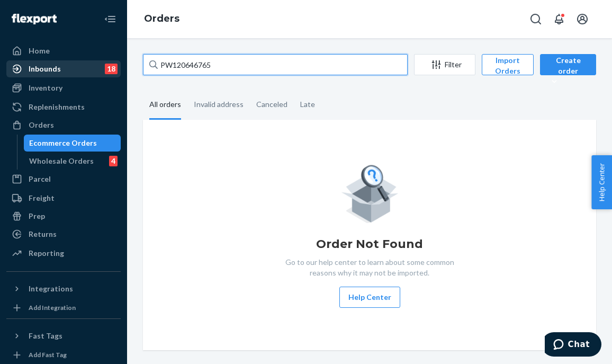
drag, startPoint x: 265, startPoint y: 69, endPoint x: 112, endPoint y: 68, distance: 152.9
click at [98, 68] on div "Home Inbounds 18 Shipping Plans Problems 18 Inventory Products Branded Packagin…" at bounding box center [306, 182] width 612 height 364
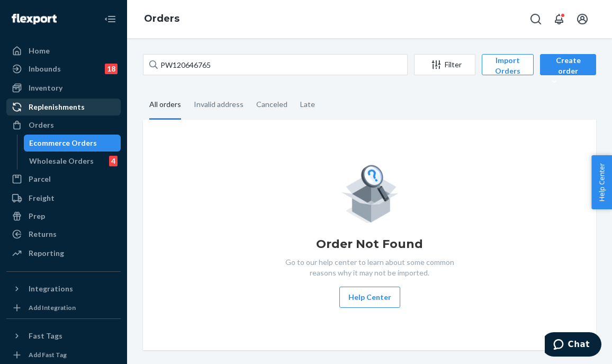
click at [93, 113] on div "Replenishments" at bounding box center [63, 106] width 112 height 15
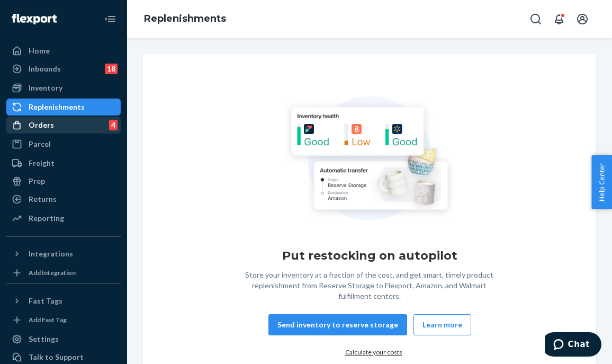
click at [90, 126] on div "Orders 4" at bounding box center [63, 124] width 112 height 15
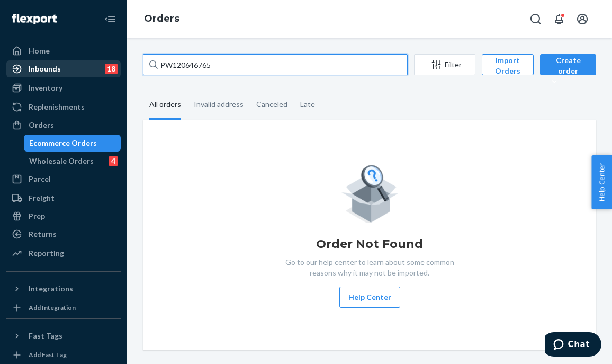
drag, startPoint x: 222, startPoint y: 63, endPoint x: 103, endPoint y: 67, distance: 119.1
click at [103, 67] on div "Home Inbounds 18 Shipping Plans Problems 18 Inventory Products Branded Packagin…" at bounding box center [306, 182] width 612 height 364
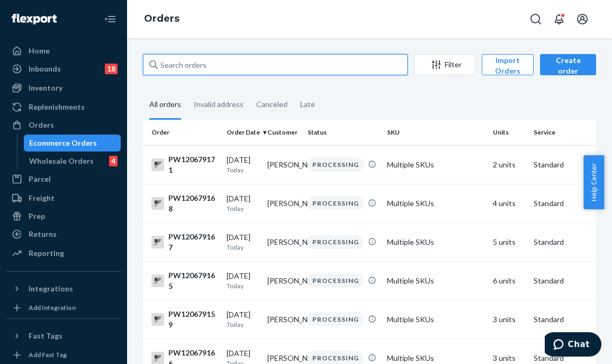
paste input "PW120646765"
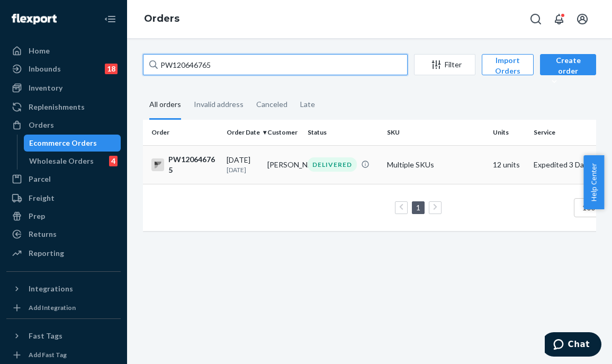
type input "PW120646765"
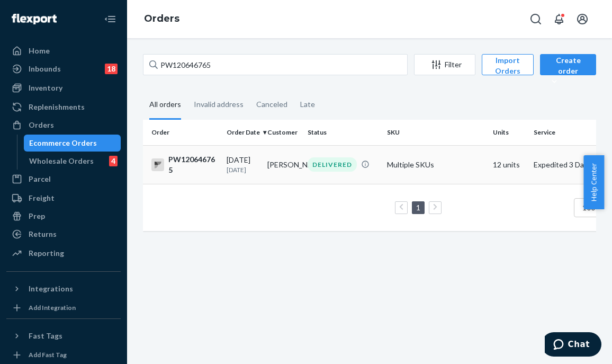
click at [288, 162] on td "DIANA ANASTASE" at bounding box center [283, 164] width 41 height 39
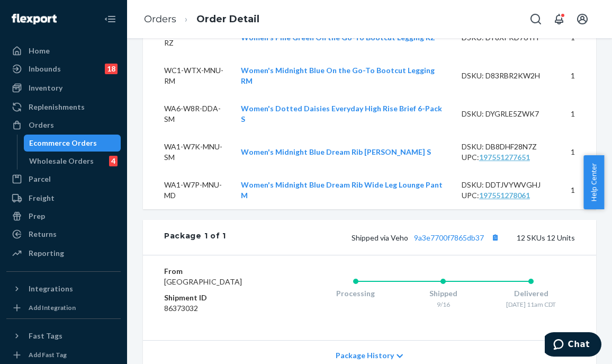
scroll to position [527, 0]
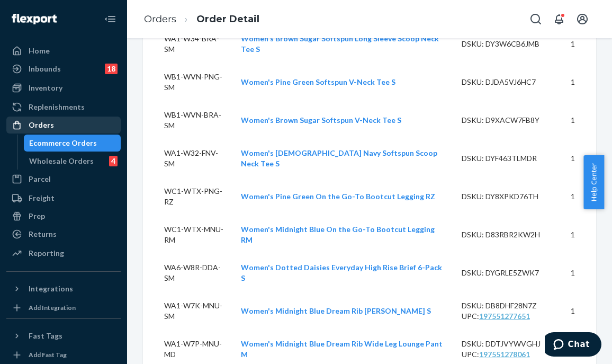
click at [72, 129] on div "Orders" at bounding box center [63, 124] width 112 height 15
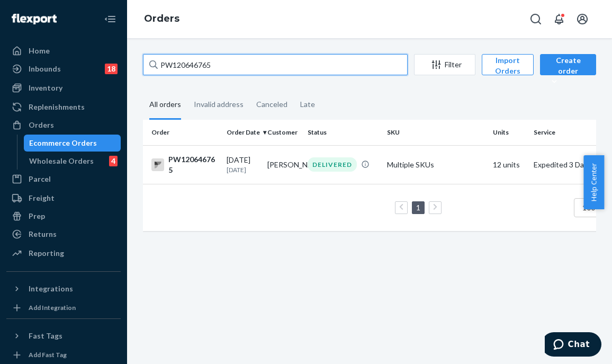
drag, startPoint x: 244, startPoint y: 66, endPoint x: 125, endPoint y: 71, distance: 118.7
click at [125, 71] on div "Home Inbounds 18 Shipping Plans Problems 18 Inventory Products Branded Packagin…" at bounding box center [306, 182] width 612 height 364
paste input "71827"
type input "PW120671827"
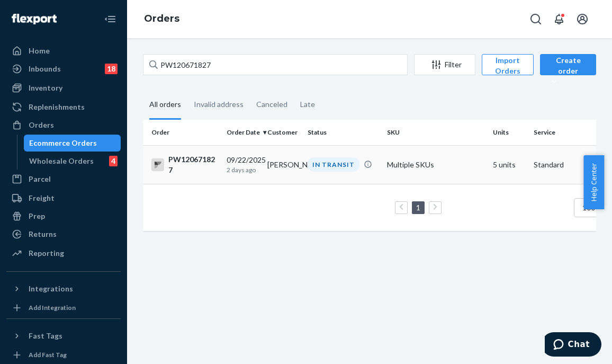
click at [303, 158] on td "Tarun Gulrajani" at bounding box center [283, 164] width 41 height 39
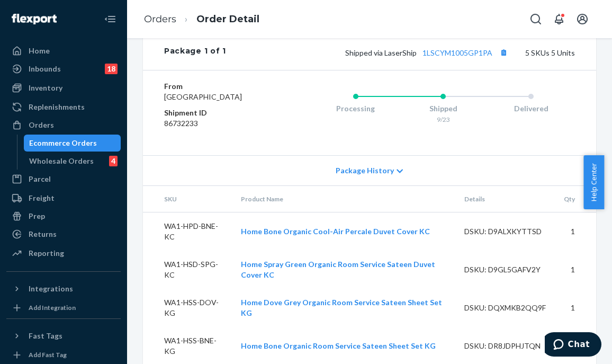
scroll to position [469, 0]
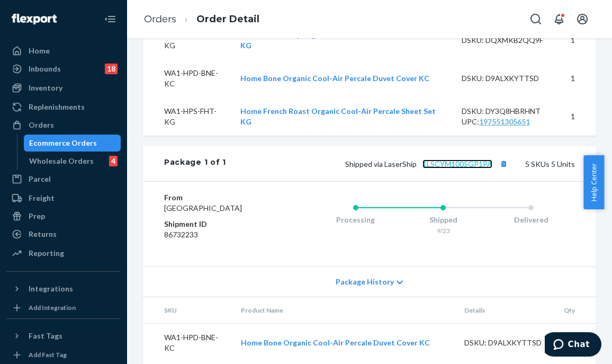
click at [449, 168] on link "1LSCYM1005GP1PA" at bounding box center [457, 163] width 70 height 9
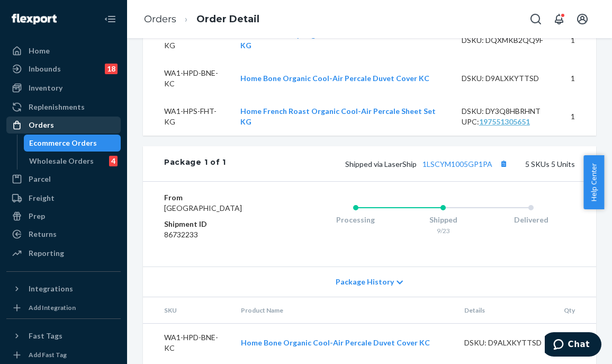
click at [70, 124] on div "Orders" at bounding box center [63, 124] width 112 height 15
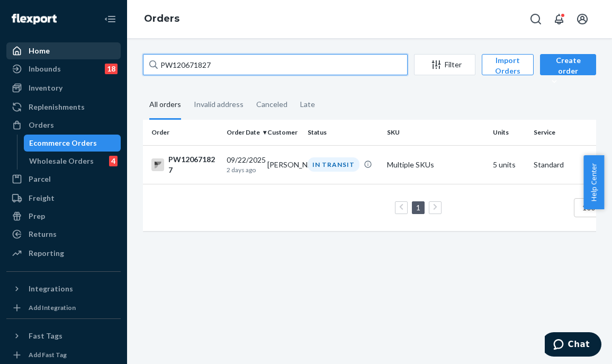
drag, startPoint x: 233, startPoint y: 69, endPoint x: 61, endPoint y: 55, distance: 172.1
click at [61, 55] on div "Home Inbounds 18 Shipping Plans Problems 18 Inventory Products Branded Packagin…" at bounding box center [306, 182] width 612 height 364
paste input "14974"
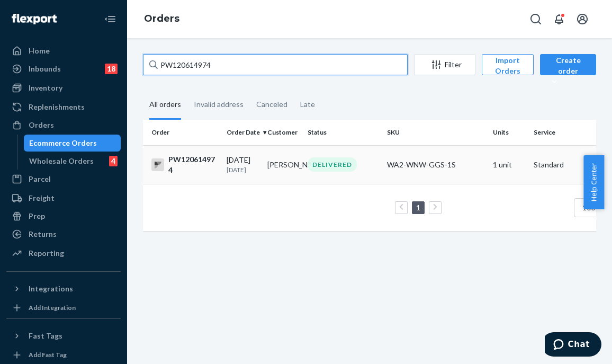
type input "PW120614974"
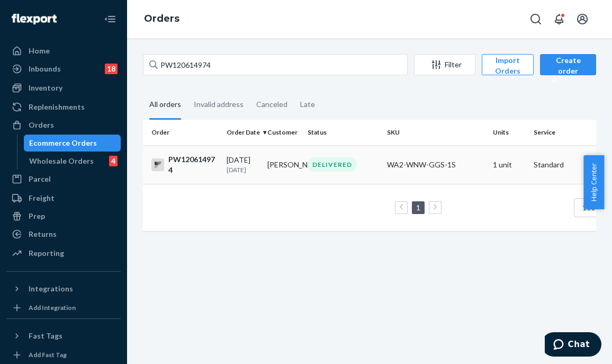
click at [335, 171] on div "DELIVERED" at bounding box center [331, 164] width 49 height 14
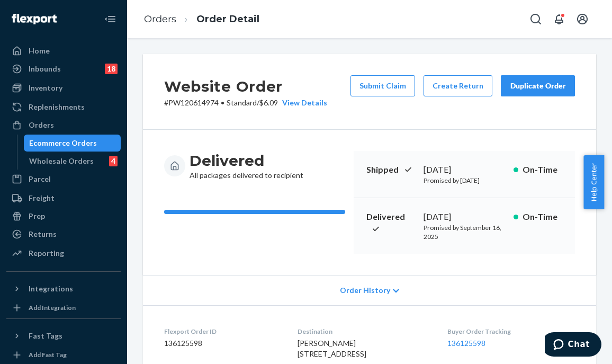
scroll to position [376, 0]
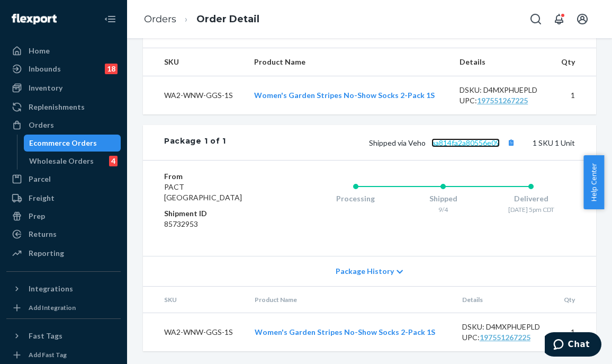
click at [451, 143] on link "aa814fa2a80556e09" at bounding box center [465, 142] width 68 height 9
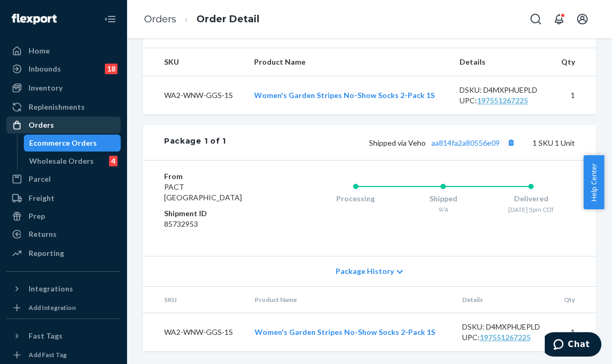
click at [37, 128] on div "Orders" at bounding box center [41, 125] width 25 height 11
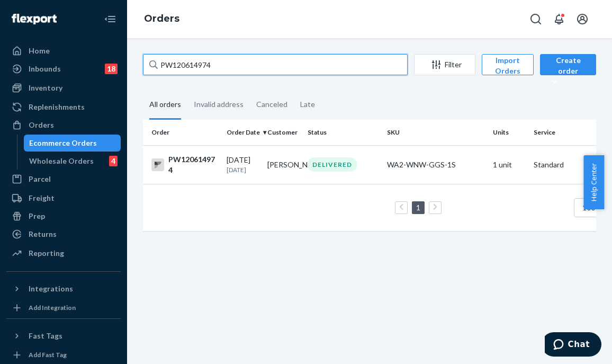
drag, startPoint x: 167, startPoint y: 66, endPoint x: 138, endPoint y: 66, distance: 29.1
click at [138, 66] on div "PW120614974 Filter Import Orders Create order Ecommerce order Removal order All…" at bounding box center [369, 147] width 469 height 187
paste input "42339"
type input "PW120642339"
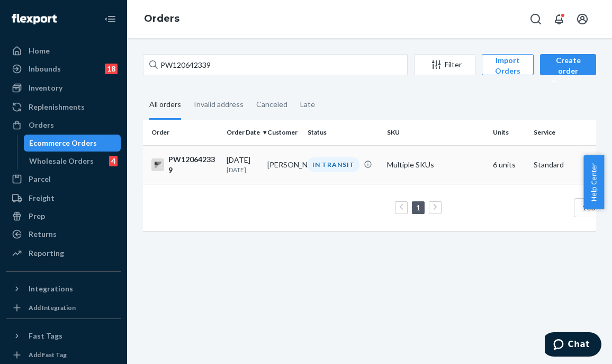
click at [332, 175] on td "IN TRANSIT" at bounding box center [342, 164] width 79 height 39
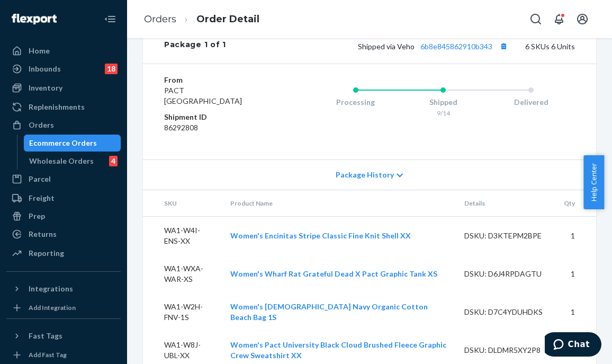
scroll to position [423, 0]
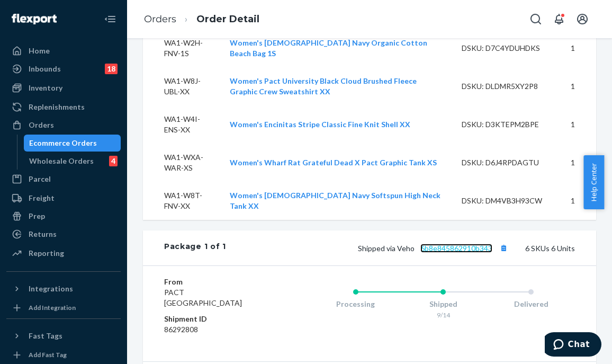
click at [455, 252] on link "6b8e845862910b343" at bounding box center [456, 247] width 72 height 9
drag, startPoint x: 31, startPoint y: 125, endPoint x: 44, endPoint y: 121, distance: 14.4
click at [32, 125] on div "Orders" at bounding box center [41, 125] width 25 height 11
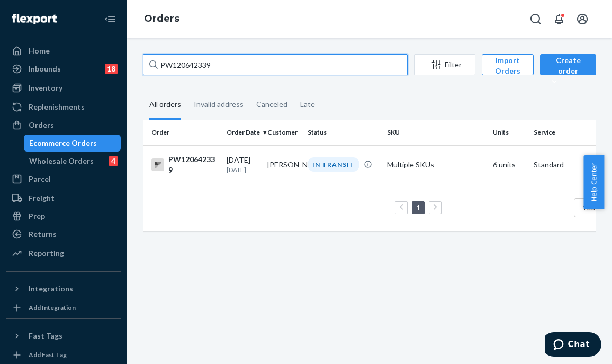
drag, startPoint x: 246, startPoint y: 67, endPoint x: 120, endPoint y: 73, distance: 125.6
click at [105, 71] on div "Home Inbounds 18 Shipping Plans Problems 18 Inventory Products Branded Packagin…" at bounding box center [306, 182] width 612 height 364
paste input "33496"
type input "PW120633496"
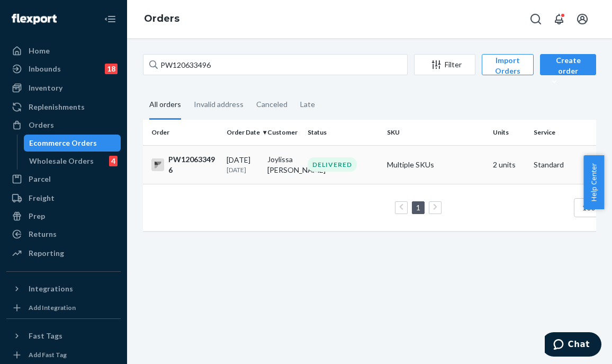
click at [329, 179] on td "DELIVERED" at bounding box center [342, 164] width 79 height 39
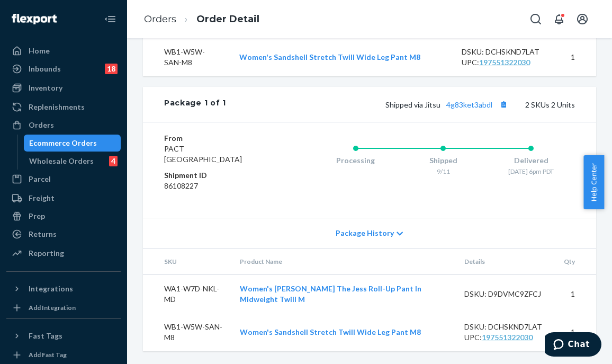
scroll to position [40, 0]
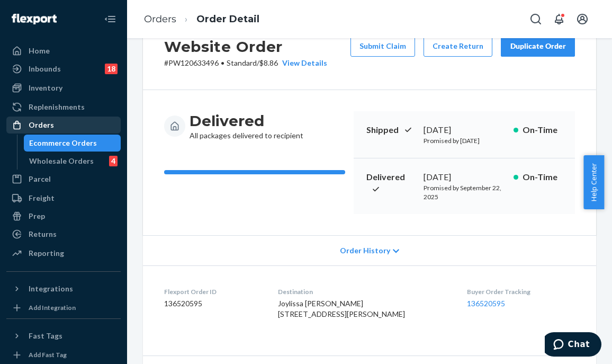
click at [59, 125] on div "Orders" at bounding box center [63, 124] width 112 height 15
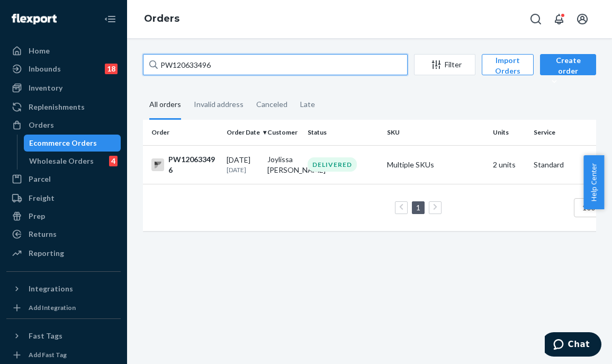
drag, startPoint x: 239, startPoint y: 58, endPoint x: 146, endPoint y: 62, distance: 93.8
click at [144, 62] on input "PW120633496" at bounding box center [275, 64] width 265 height 21
paste input "70013"
type input "PW120670013"
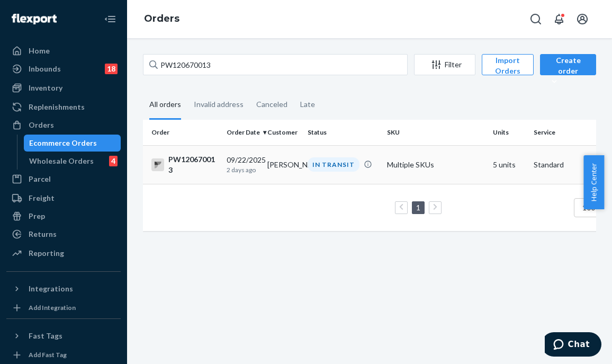
click at [283, 158] on td "Isabela Licht" at bounding box center [283, 164] width 41 height 39
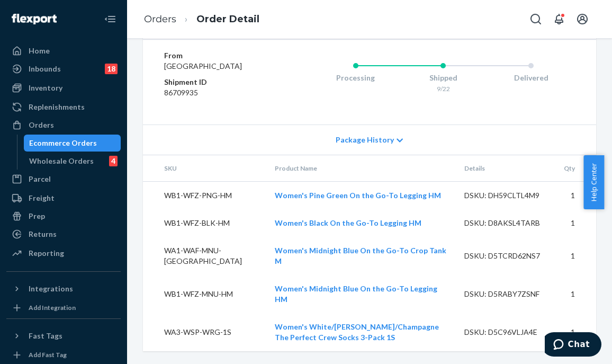
scroll to position [681, 0]
click at [97, 126] on div "Orders" at bounding box center [63, 124] width 112 height 15
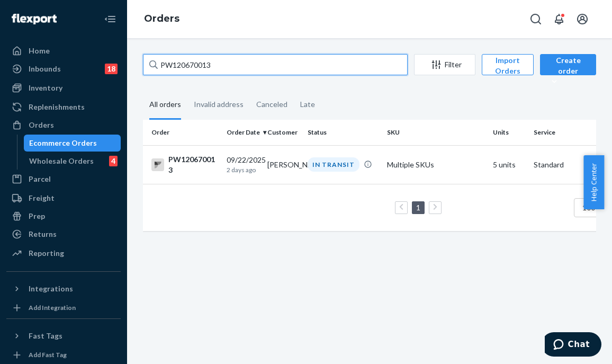
drag, startPoint x: 234, startPoint y: 69, endPoint x: 146, endPoint y: 62, distance: 88.6
click at [143, 61] on input "PW120670013" at bounding box center [275, 64] width 265 height 21
paste input "07235"
type input "PW120607235"
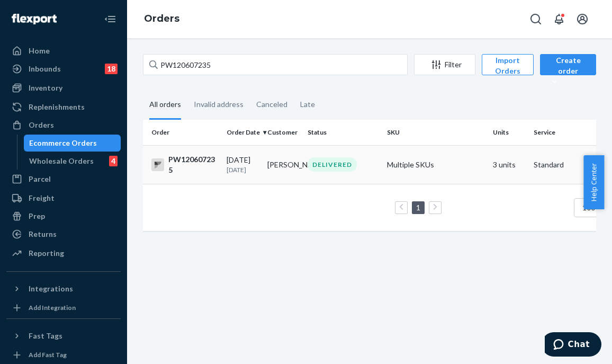
click at [304, 167] on td "DELIVERED" at bounding box center [342, 164] width 79 height 39
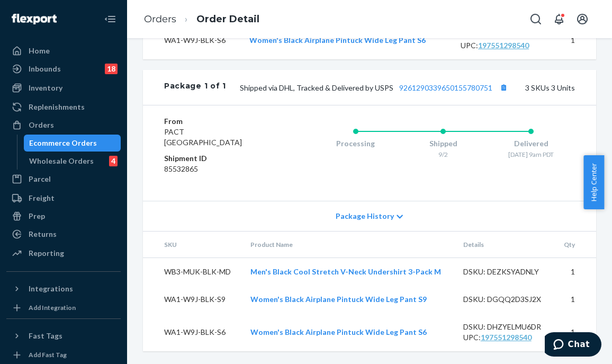
scroll to position [486, 0]
click at [235, 220] on div "Package History" at bounding box center [369, 216] width 453 height 30
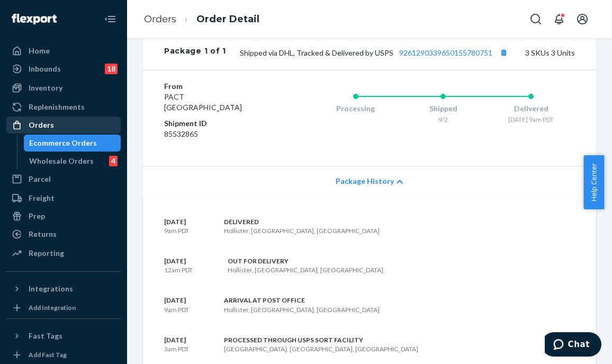
click at [74, 122] on div "Orders" at bounding box center [63, 124] width 112 height 15
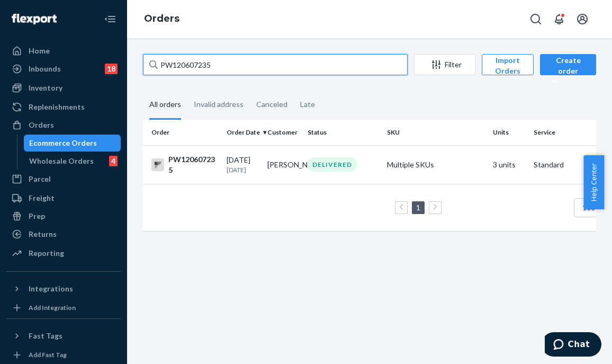
drag, startPoint x: 238, startPoint y: 57, endPoint x: 147, endPoint y: 50, distance: 91.3
click at [147, 50] on div "PW120607235 Filter Import Orders Create order Ecommerce order Removal order All…" at bounding box center [369, 200] width 485 height 325
paste input "77692"
type input "PW120677692"
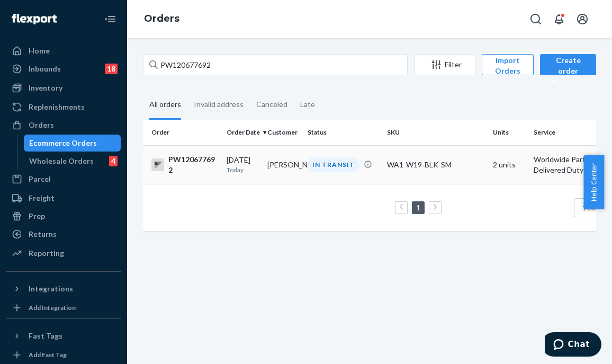
click at [298, 168] on td "Nadia Castellani" at bounding box center [283, 164] width 41 height 39
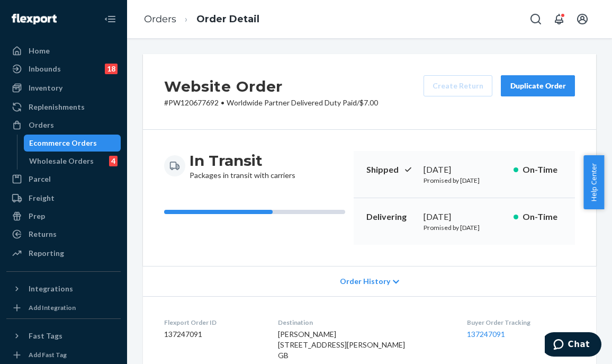
scroll to position [355, 0]
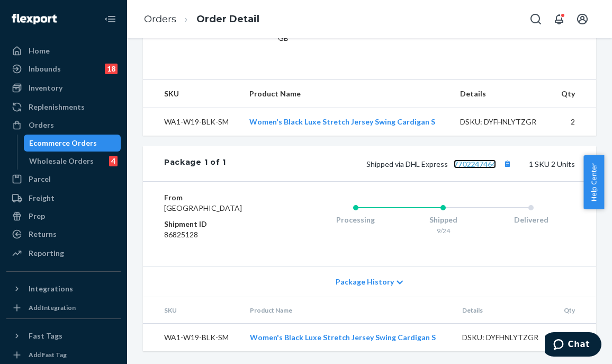
click at [460, 159] on span "7702247464" at bounding box center [475, 163] width 42 height 9
